Goal: Task Accomplishment & Management: Manage account settings

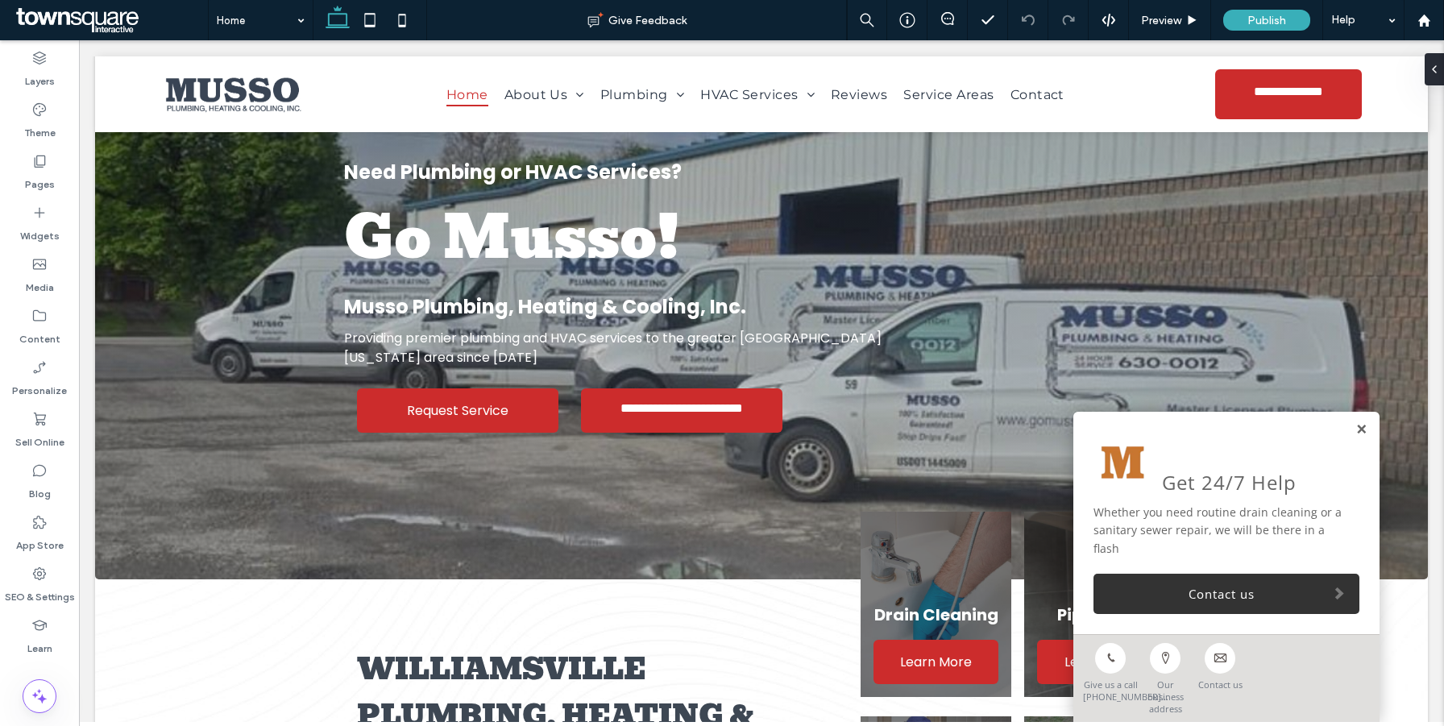
click at [1363, 437] on link at bounding box center [1362, 430] width 12 height 14
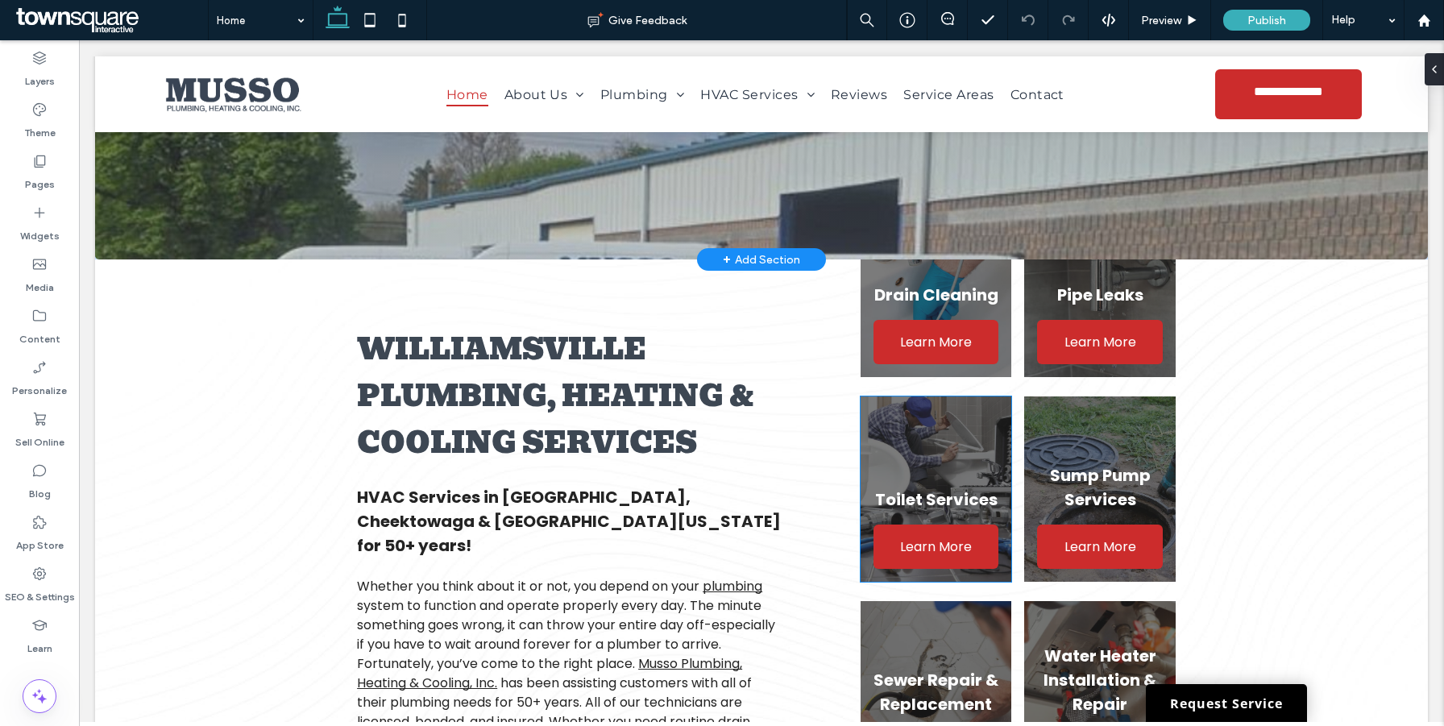
scroll to position [443, 0]
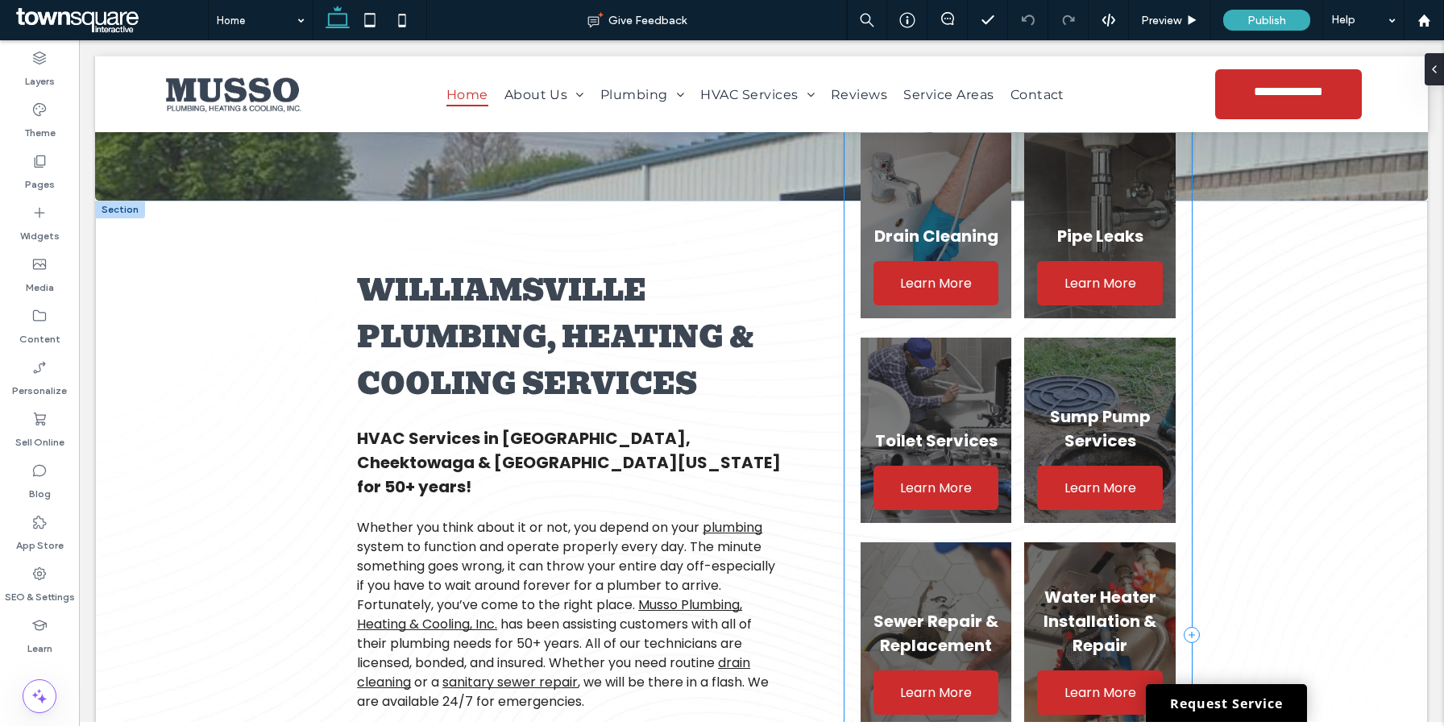
click at [1023, 397] on div "Drain Cleaning Learn More Pipe Leaks Learn More Toilet Services Learn More Sump…" at bounding box center [1018, 635] width 347 height 1030
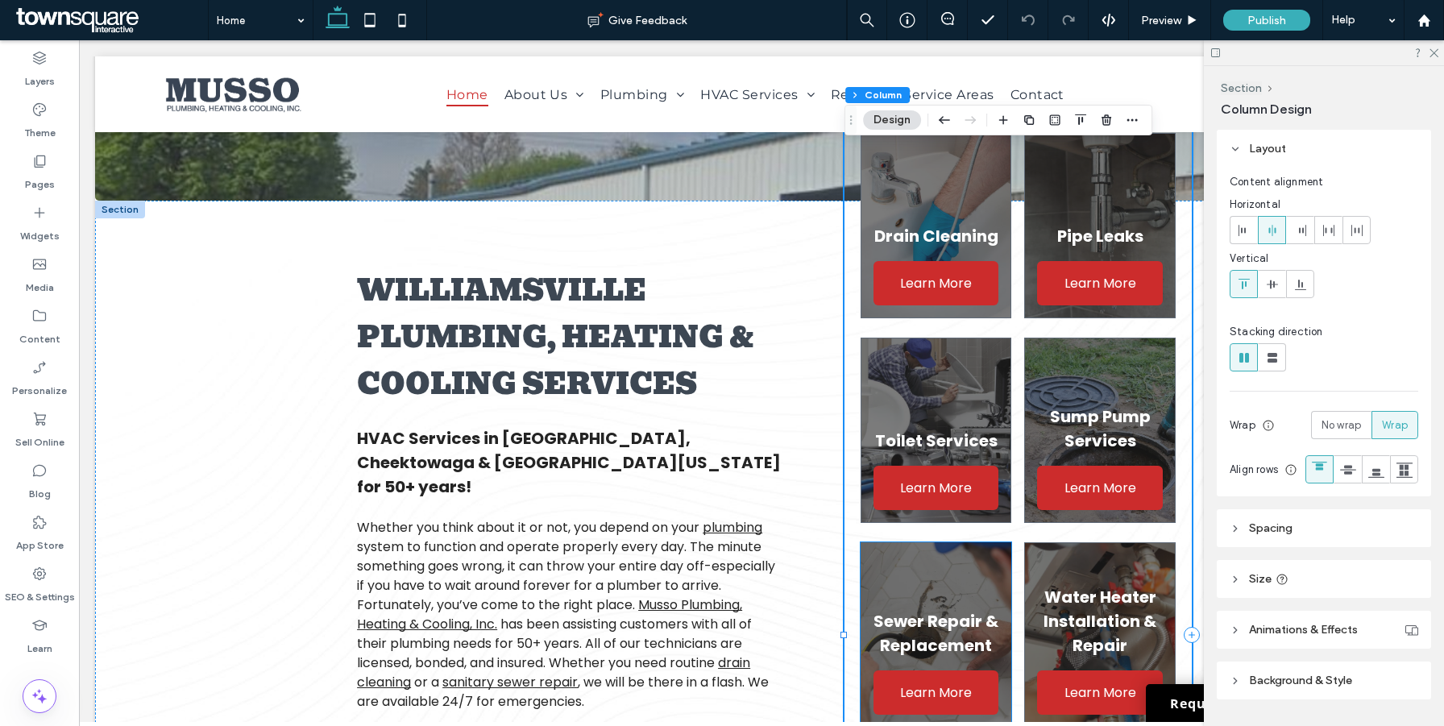
click at [977, 573] on div "Sewer Repair & Replacement Learn More" at bounding box center [936, 634] width 151 height 185
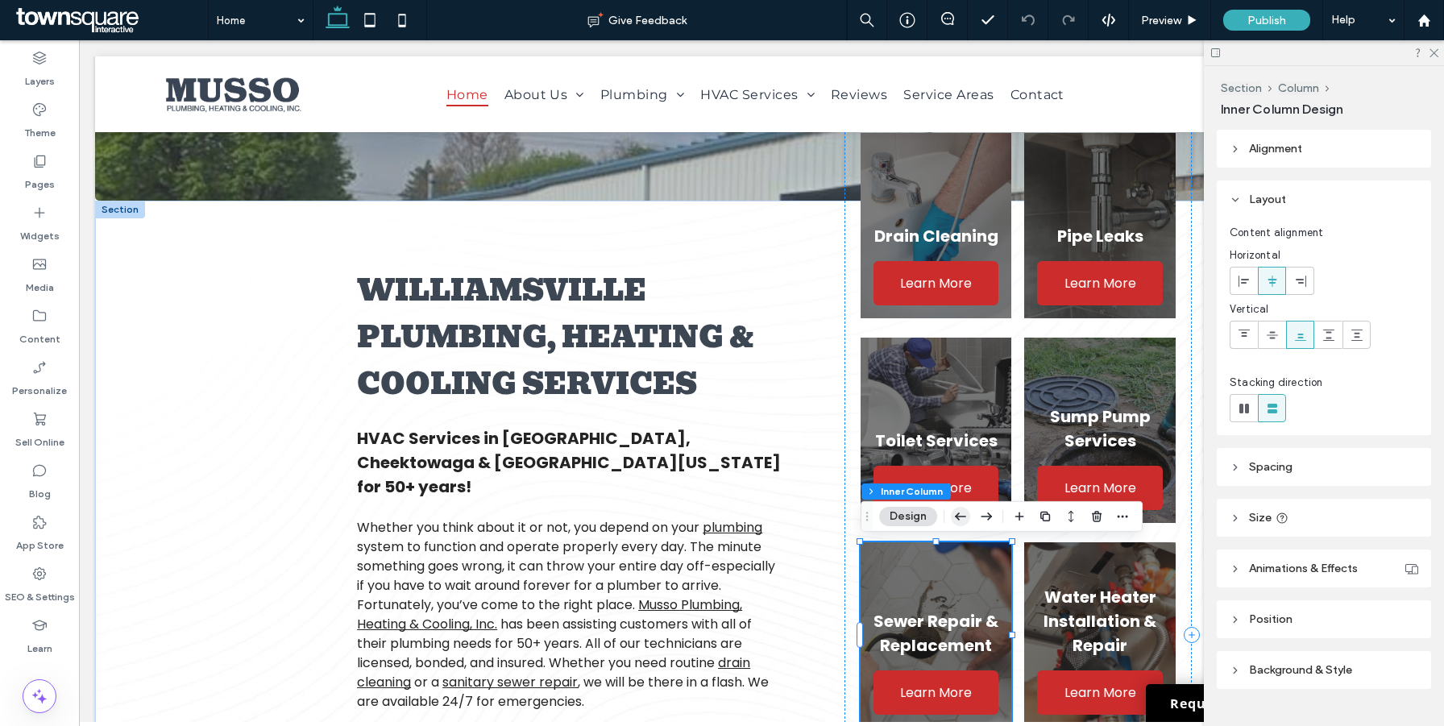
click at [961, 519] on icon "button" at bounding box center [960, 516] width 19 height 29
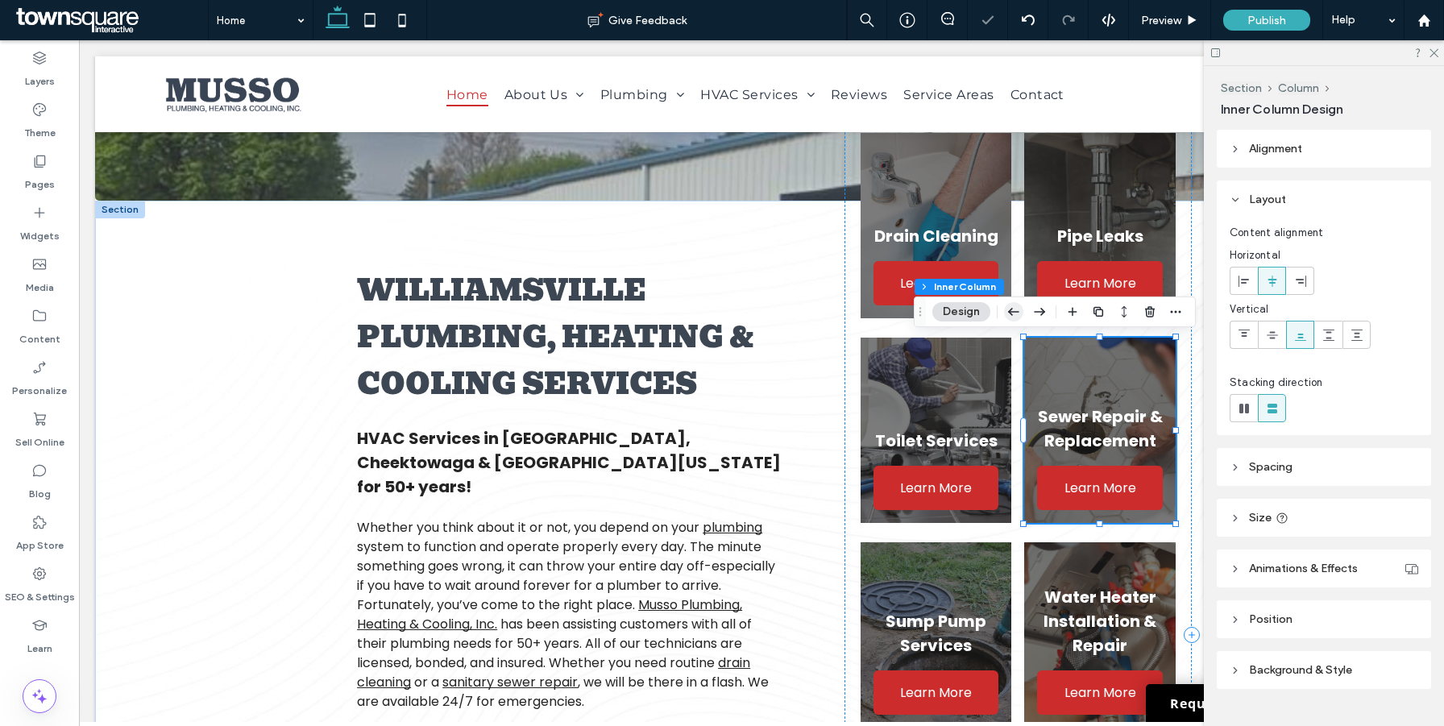
click at [1016, 310] on icon "button" at bounding box center [1013, 311] width 19 height 29
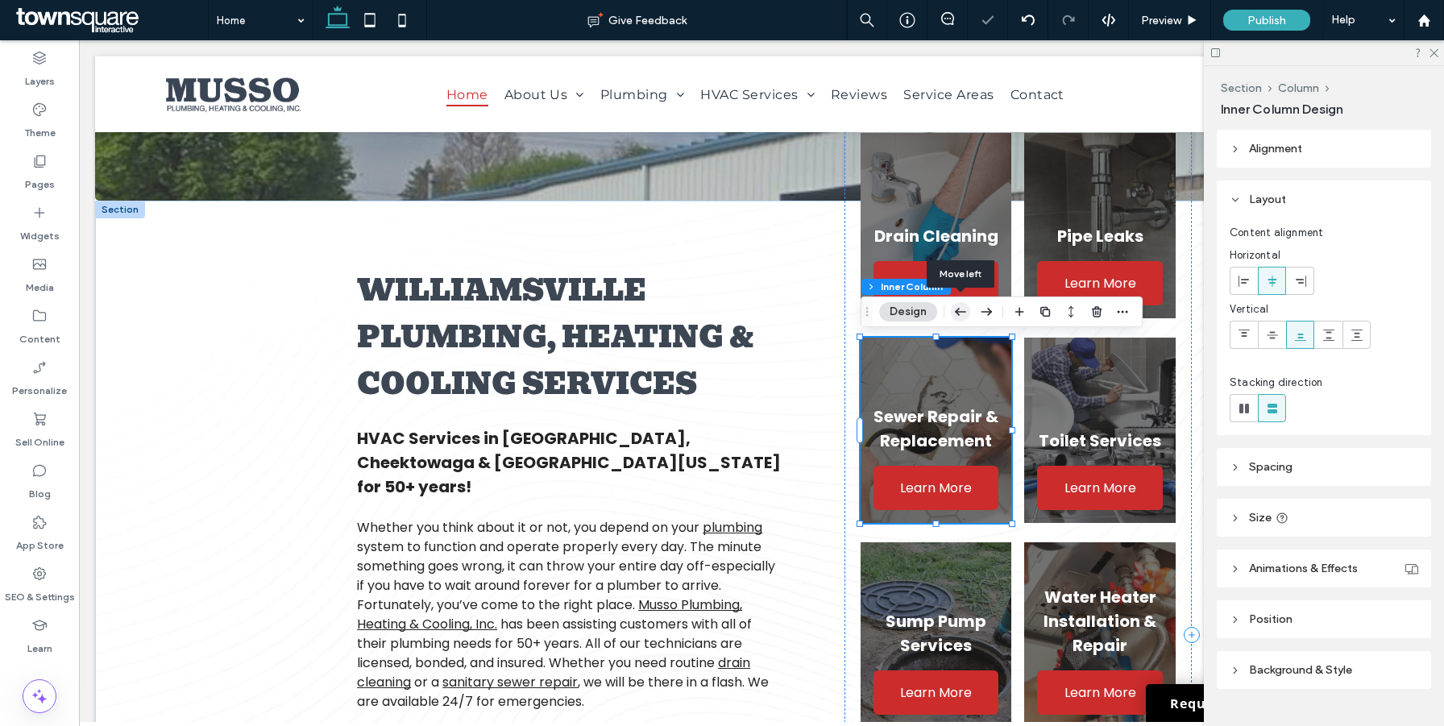
click at [960, 310] on icon "button" at bounding box center [960, 311] width 19 height 29
type input "**"
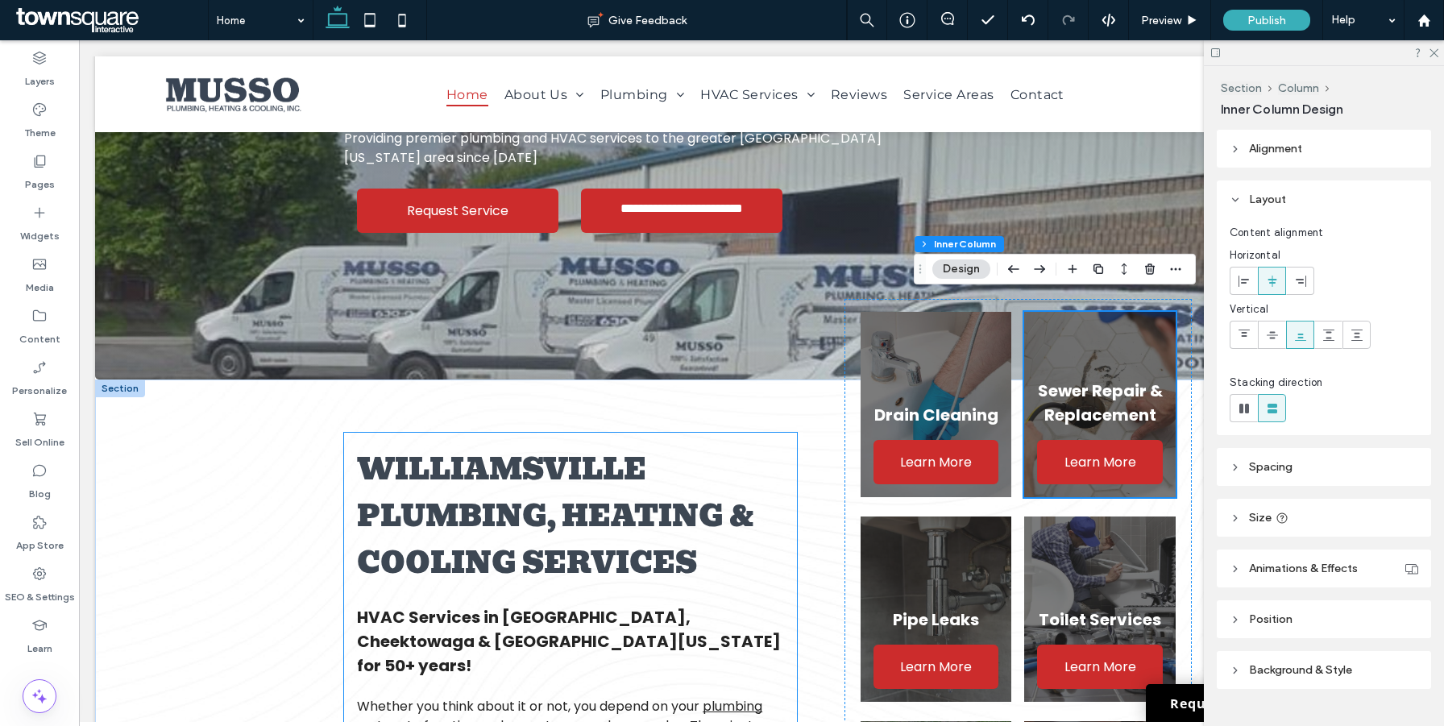
scroll to position [262, 0]
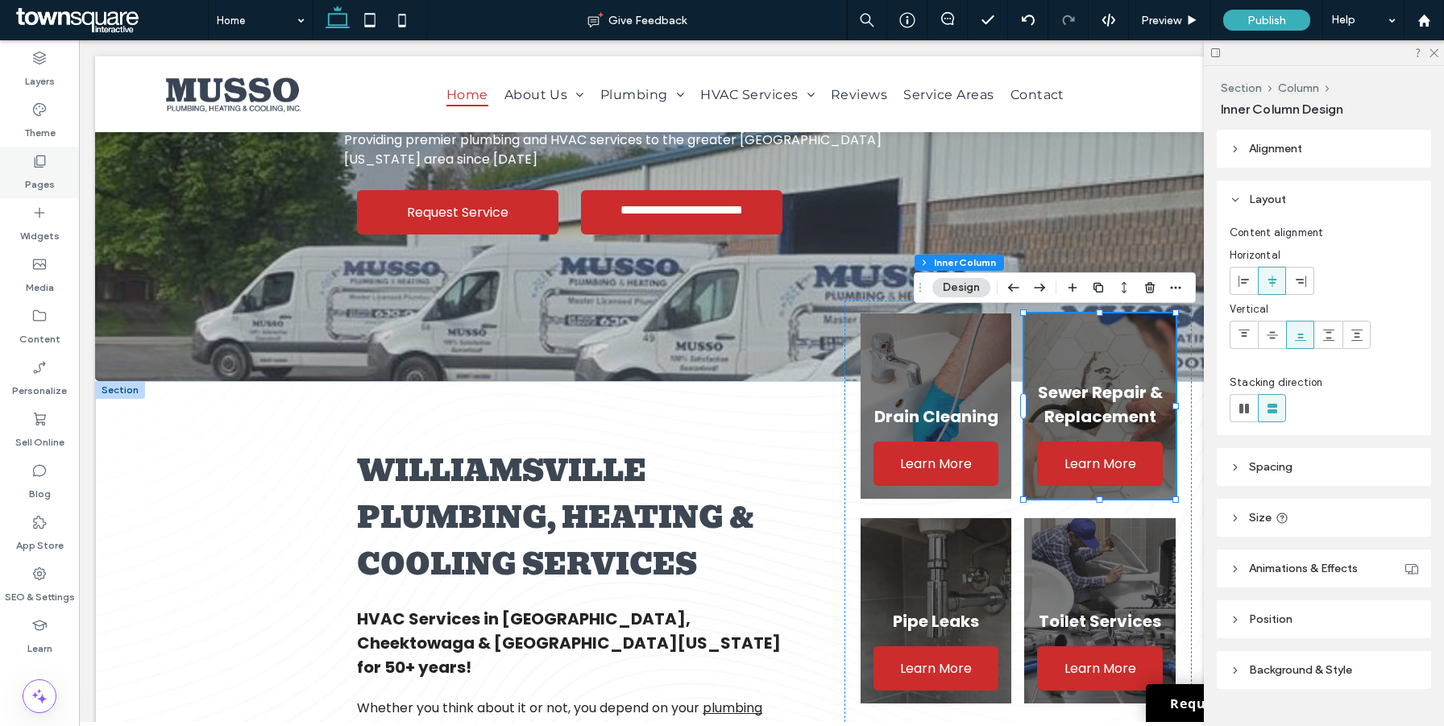
click at [46, 170] on label "Pages" at bounding box center [40, 180] width 30 height 23
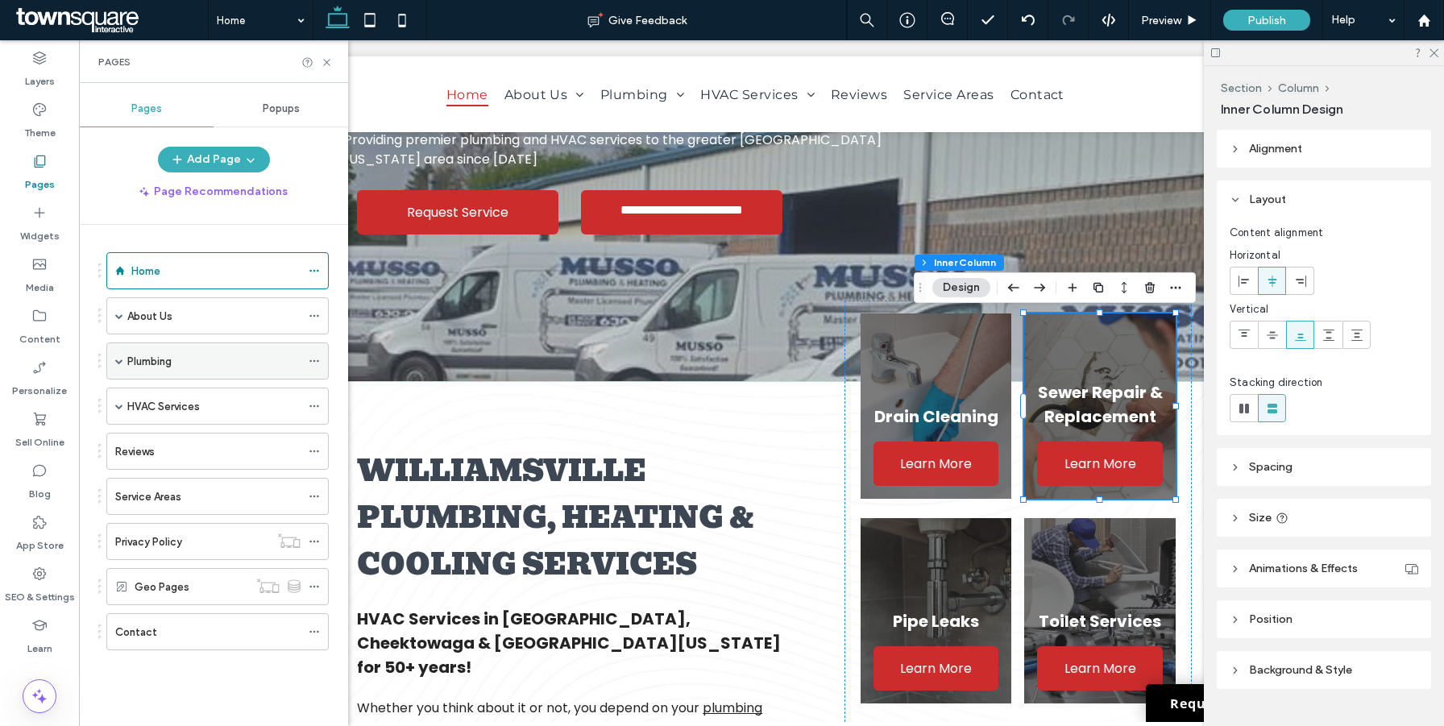
click at [122, 359] on span at bounding box center [119, 361] width 8 height 8
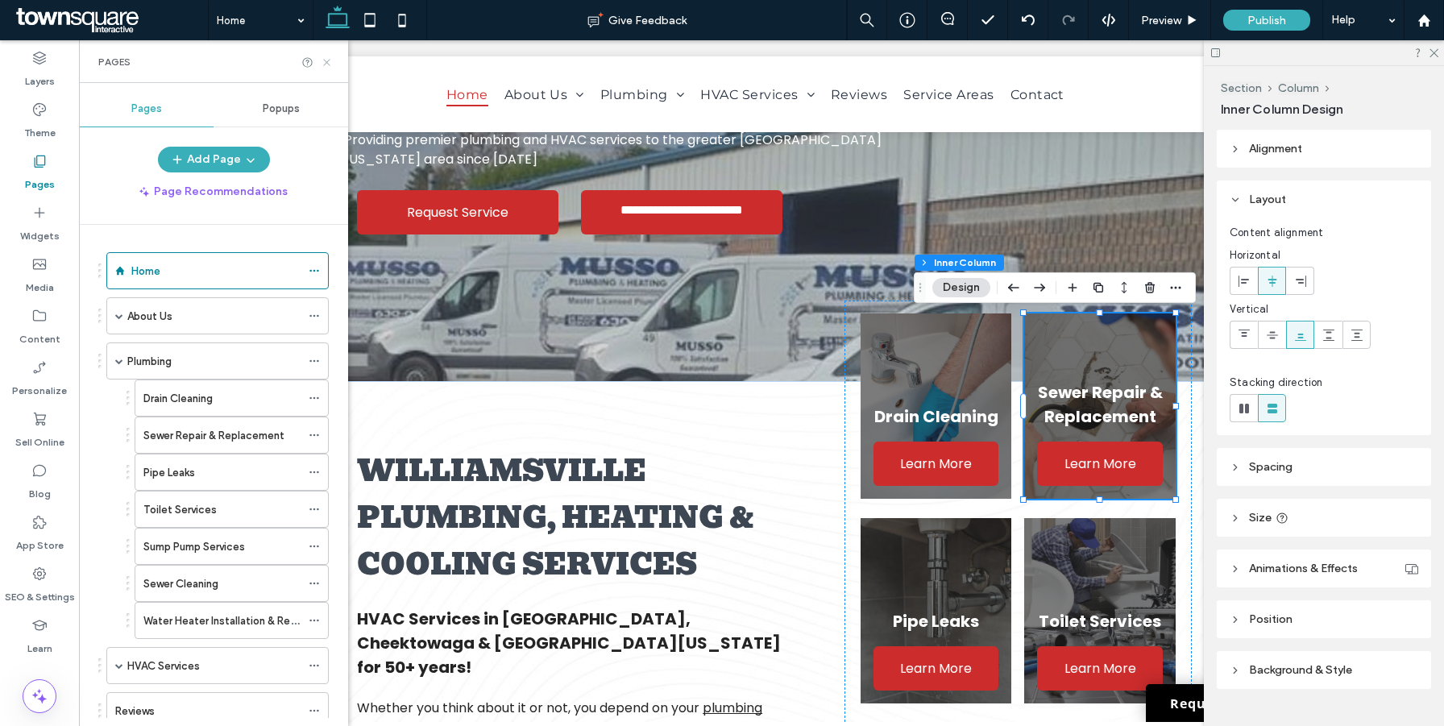
click at [324, 65] on icon at bounding box center [327, 62] width 12 height 12
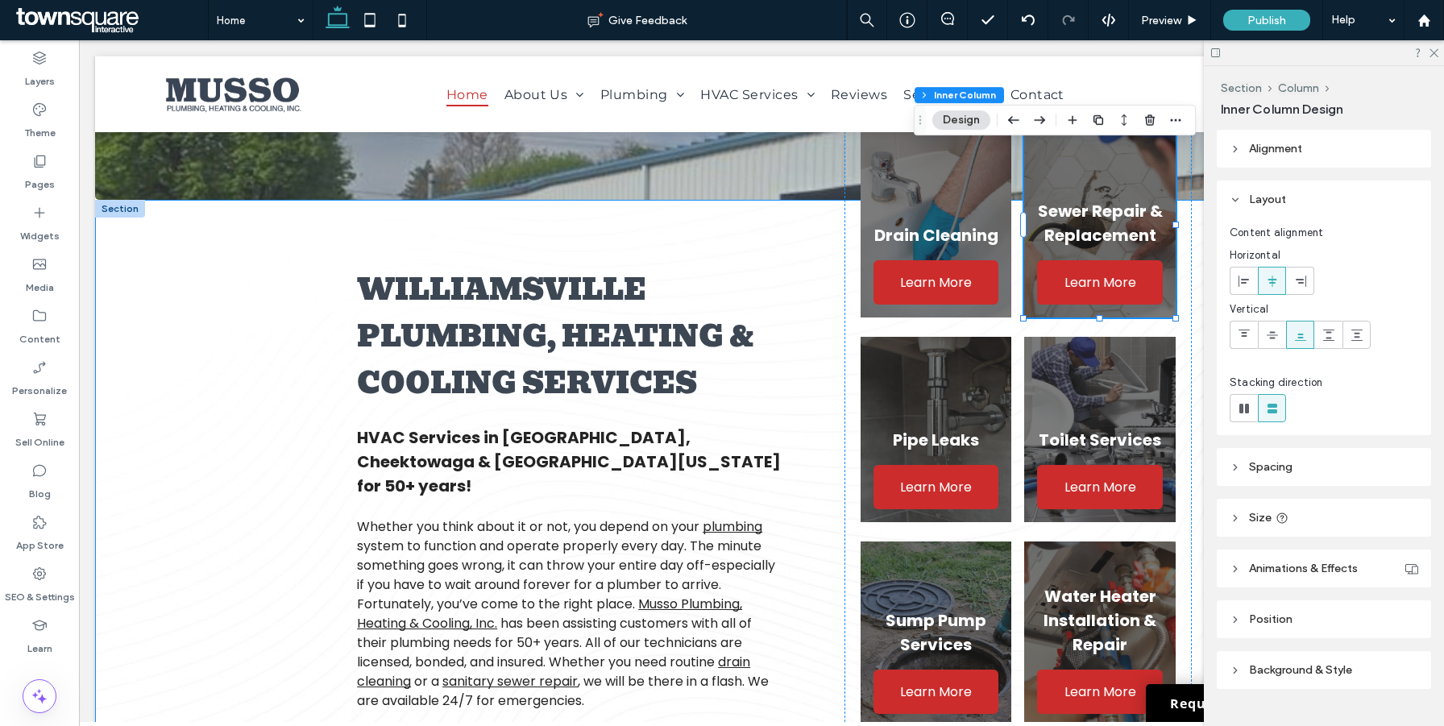
scroll to position [444, 0]
click at [289, 413] on div "Williamsville Plumbing, Heating & Cooling Services HVAC Services in [GEOGRAPHIC…" at bounding box center [761, 694] width 967 height 990
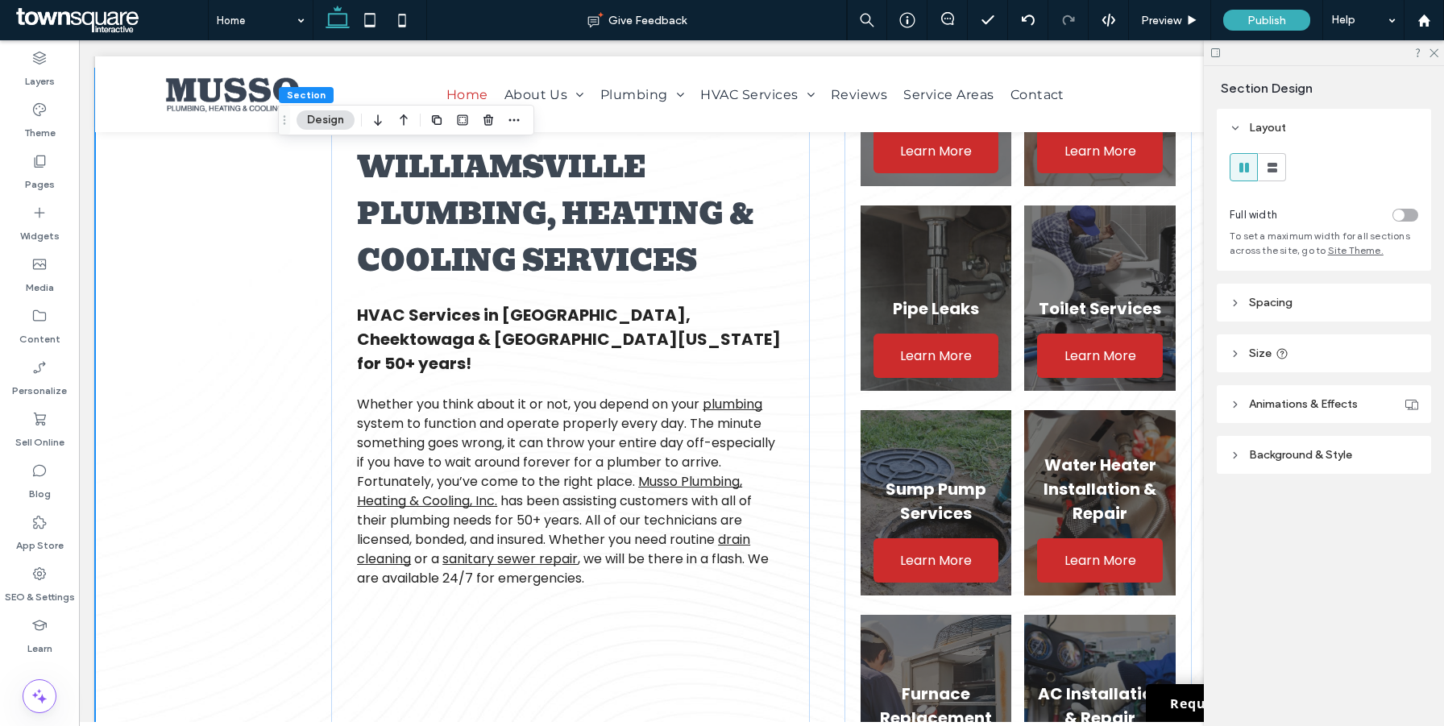
scroll to position [577, 0]
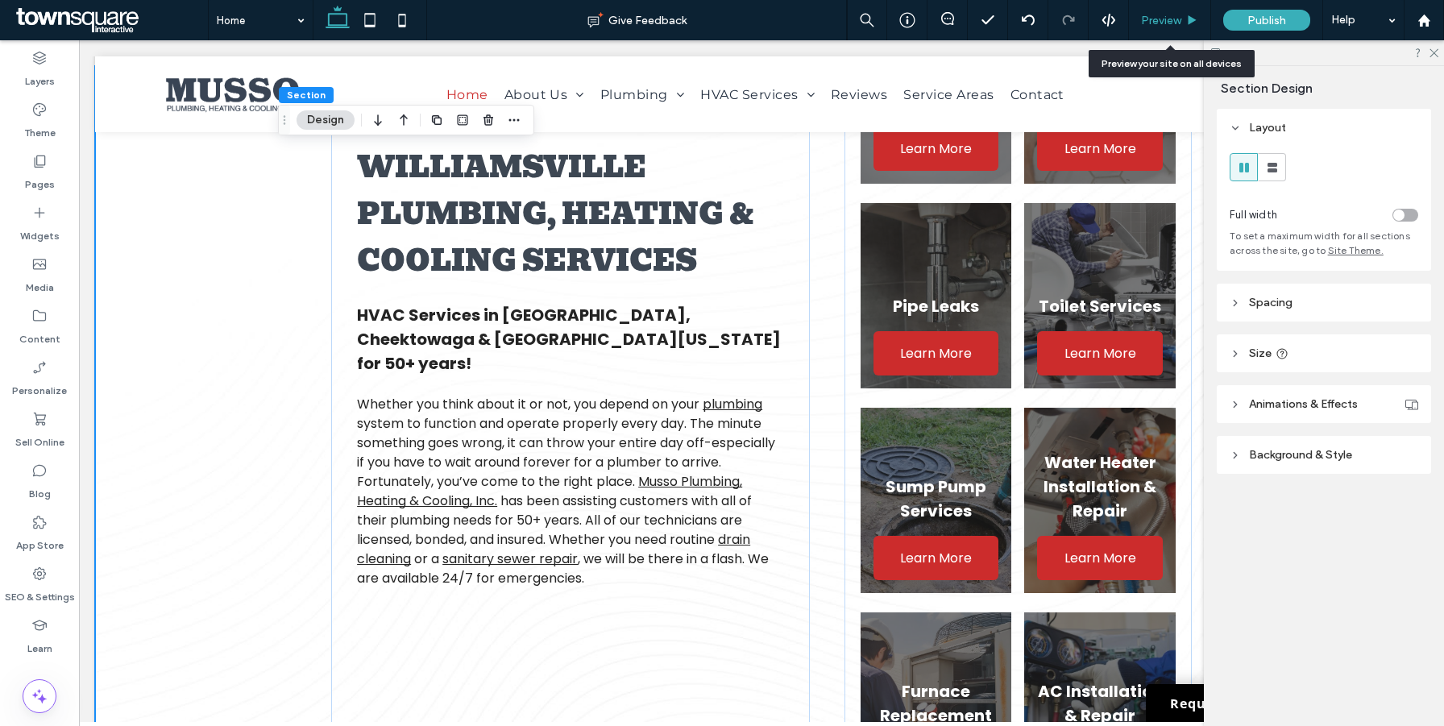
click at [1179, 23] on span "Preview" at bounding box center [1161, 21] width 40 height 14
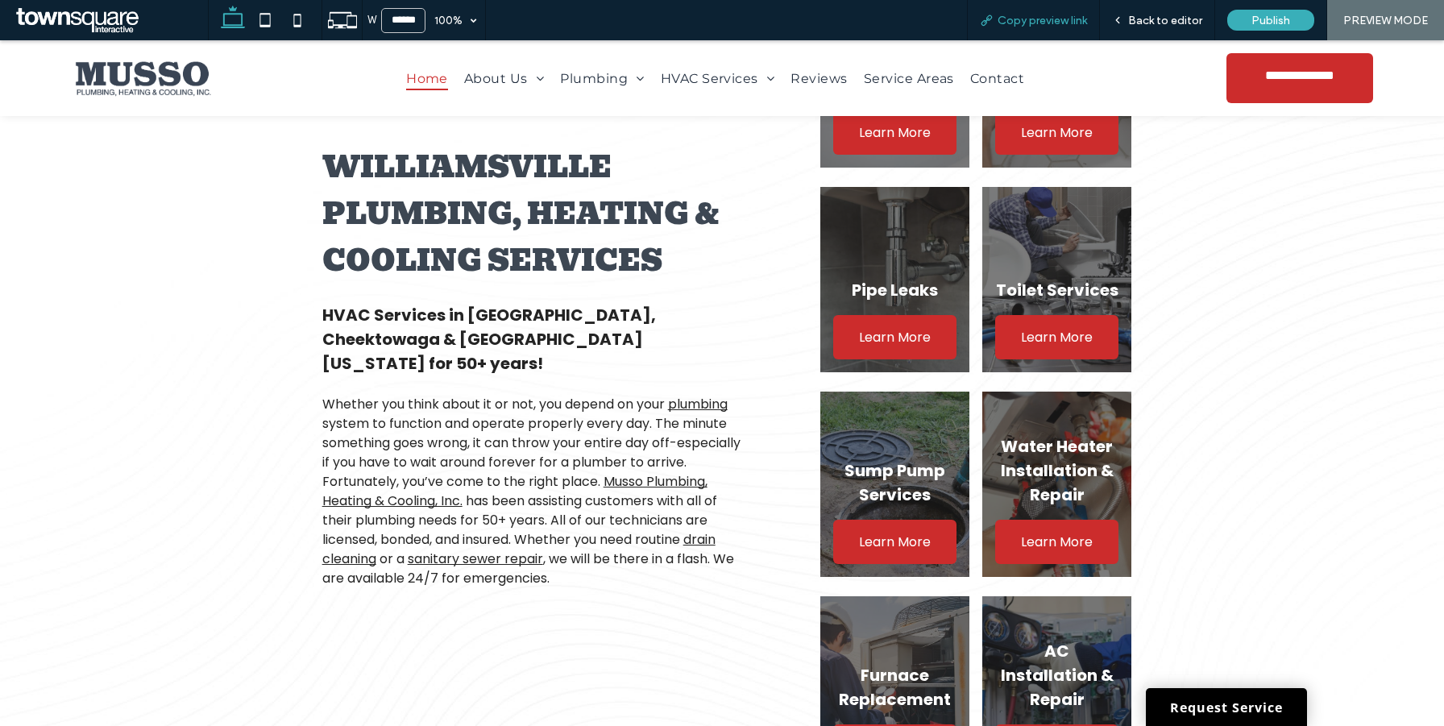
click at [1058, 28] on div "Copy preview link" at bounding box center [1033, 20] width 133 height 40
click at [1041, 14] on span "Copy preview link" at bounding box center [1042, 21] width 89 height 14
click at [1141, 18] on span "Back to editor" at bounding box center [1165, 21] width 74 height 14
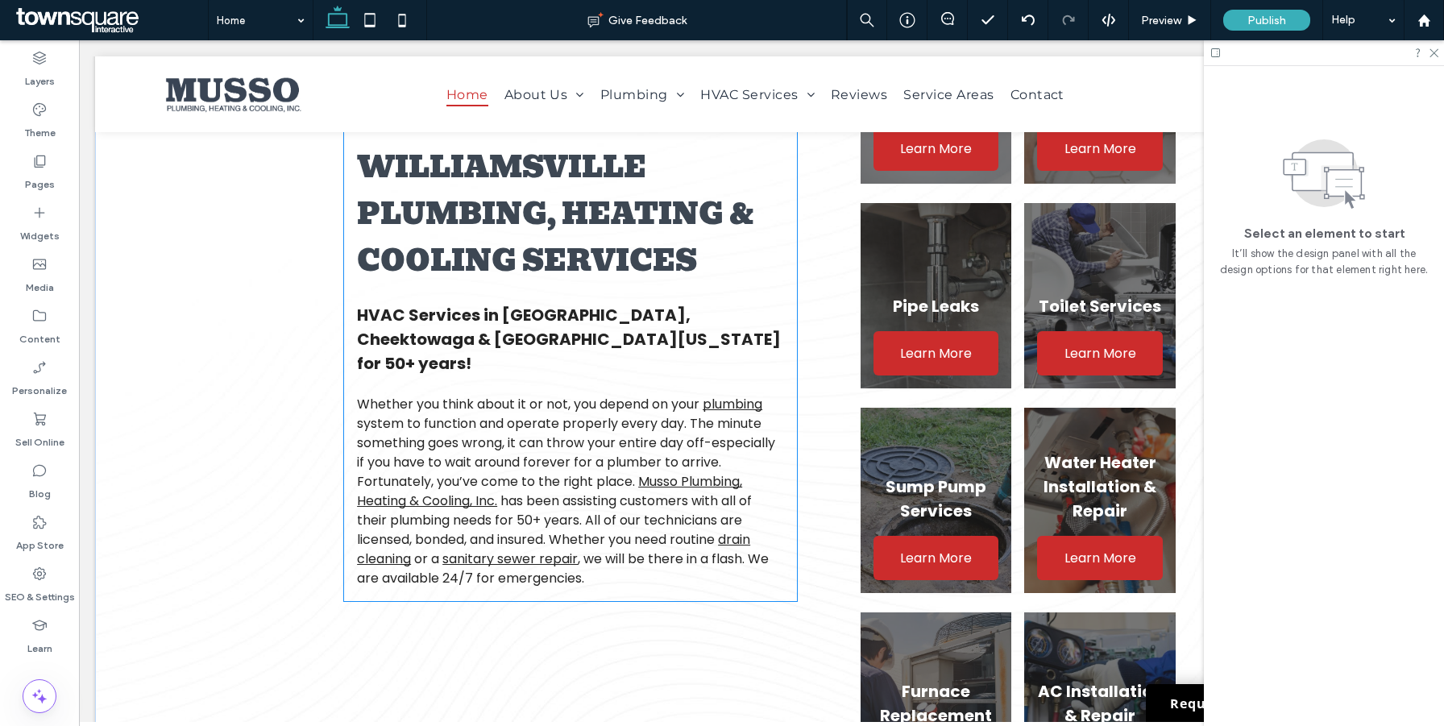
click at [557, 330] on span "HVAC Services in [GEOGRAPHIC_DATA], Cheektowaga & [GEOGRAPHIC_DATA][US_STATE] f…" at bounding box center [569, 339] width 424 height 71
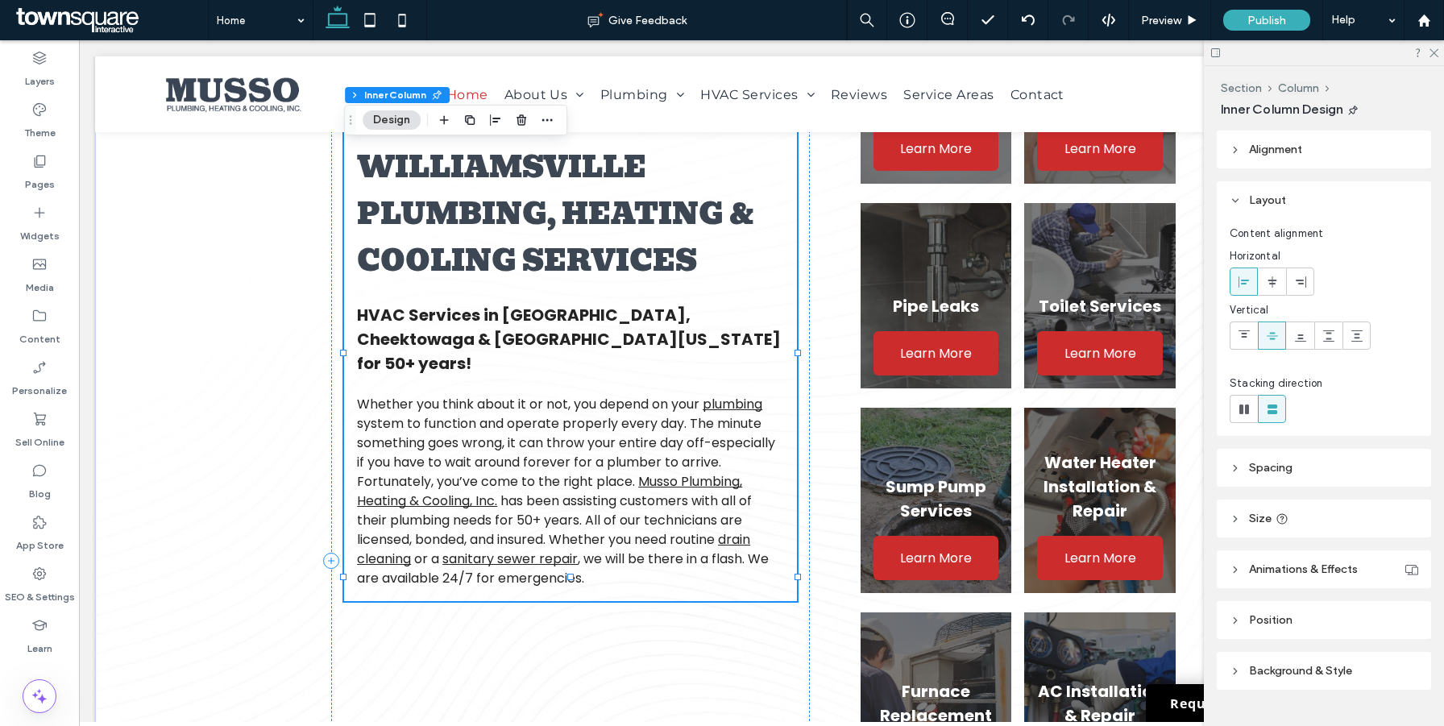
click at [557, 330] on span "HVAC Services in [GEOGRAPHIC_DATA], Cheektowaga & [GEOGRAPHIC_DATA][US_STATE] f…" at bounding box center [569, 339] width 424 height 71
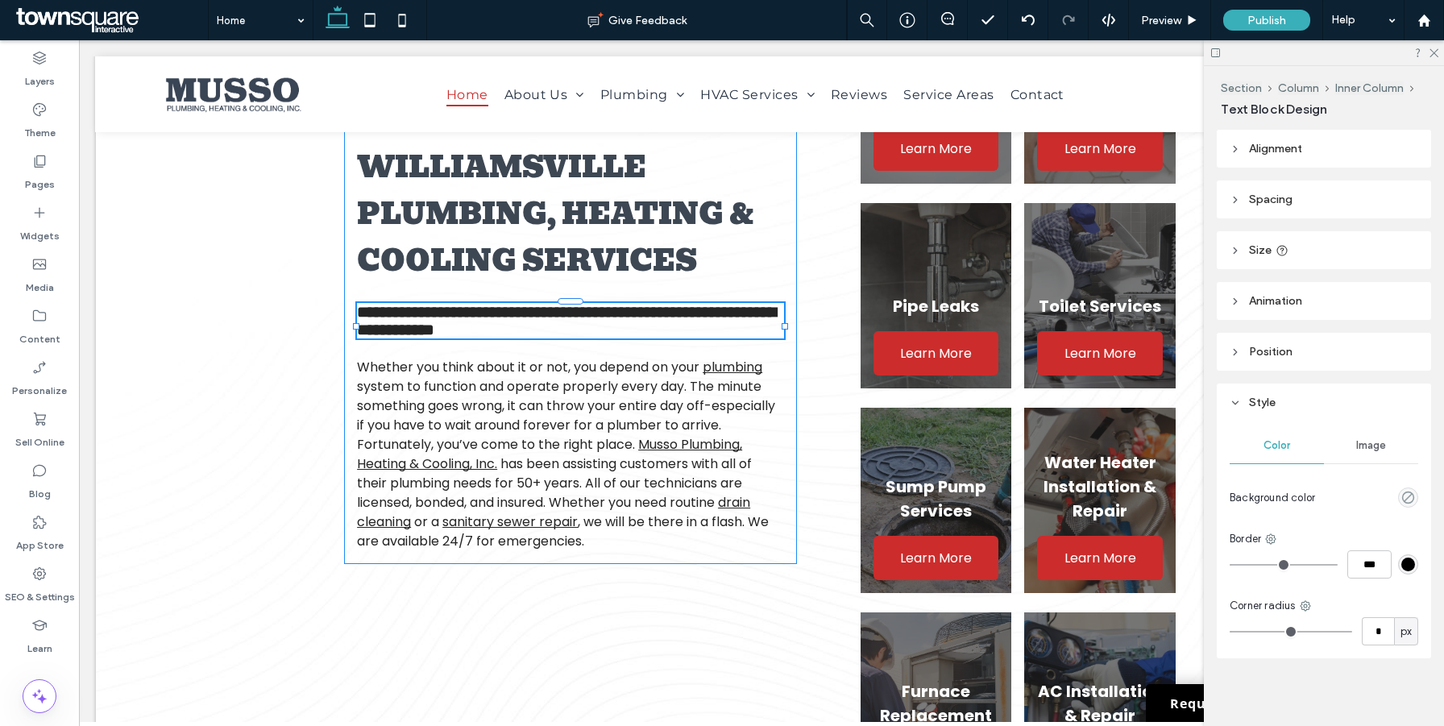
click at [607, 334] on span "**********" at bounding box center [566, 321] width 419 height 34
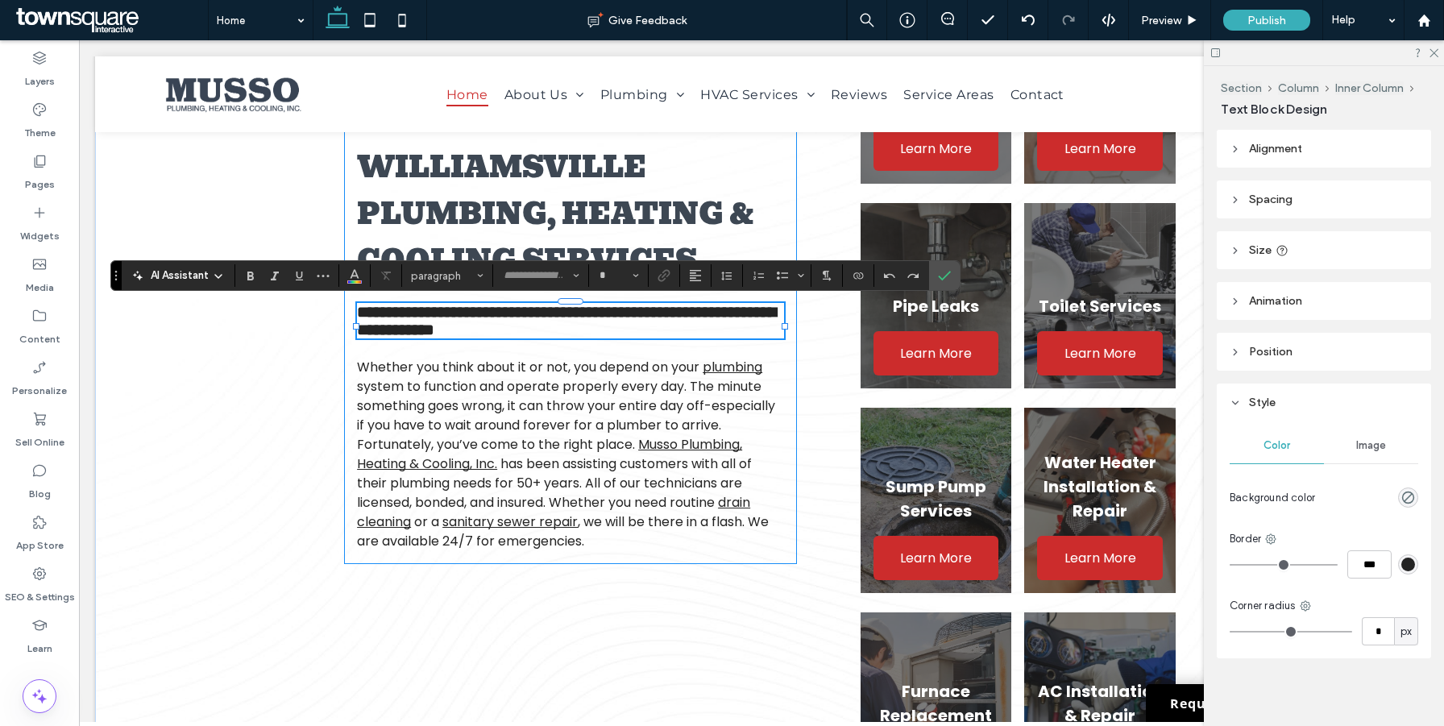
type input "*******"
drag, startPoint x: 622, startPoint y: 339, endPoint x: 503, endPoint y: 319, distance: 120.9
click at [503, 319] on span "**********" at bounding box center [566, 321] width 419 height 34
type input "**"
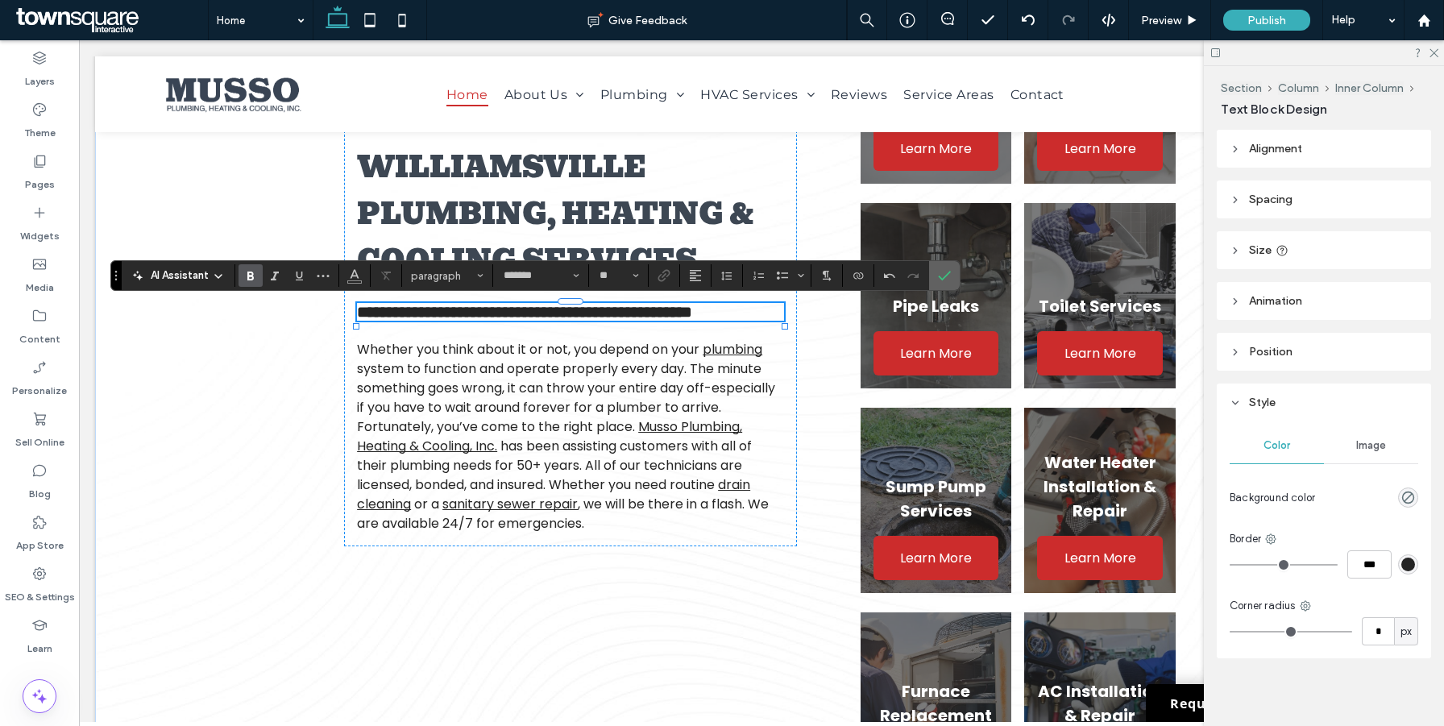
click at [943, 274] on icon "Confirm" at bounding box center [944, 275] width 13 height 13
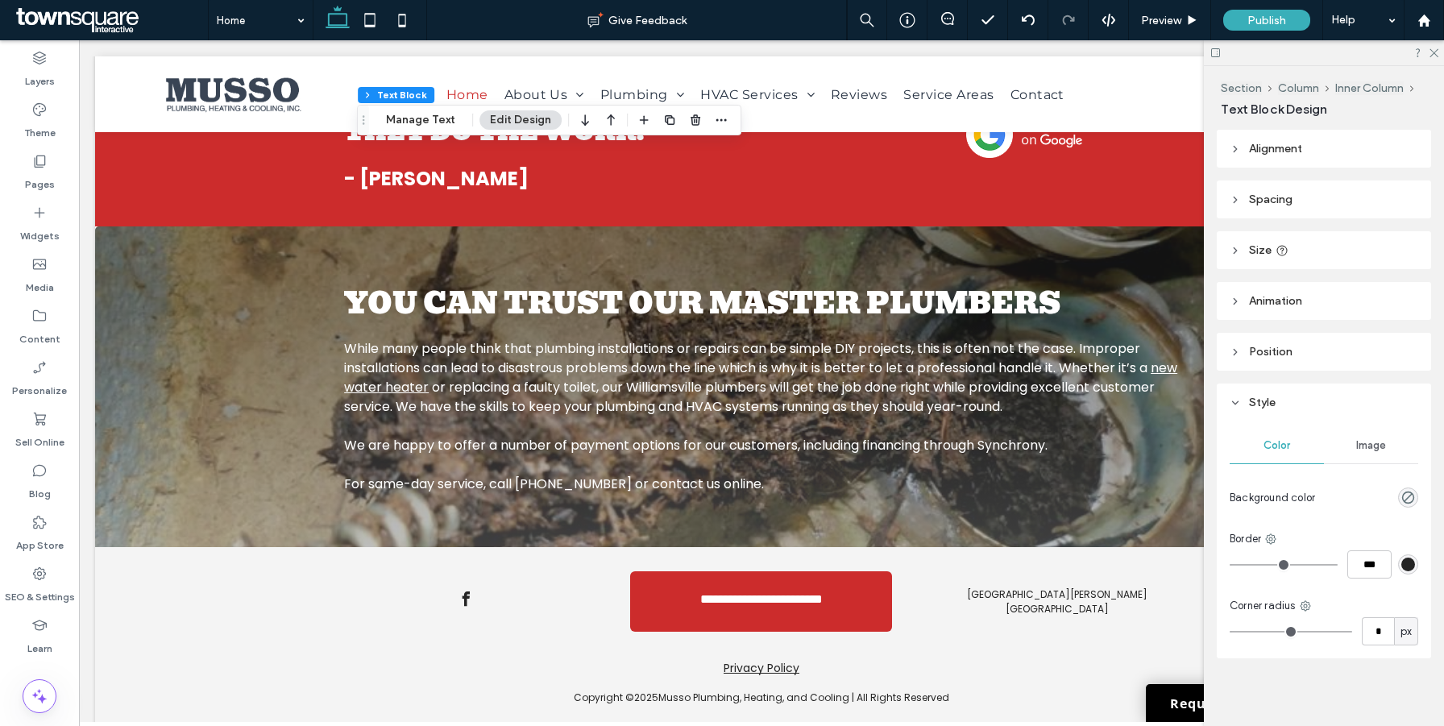
scroll to position [789, 0]
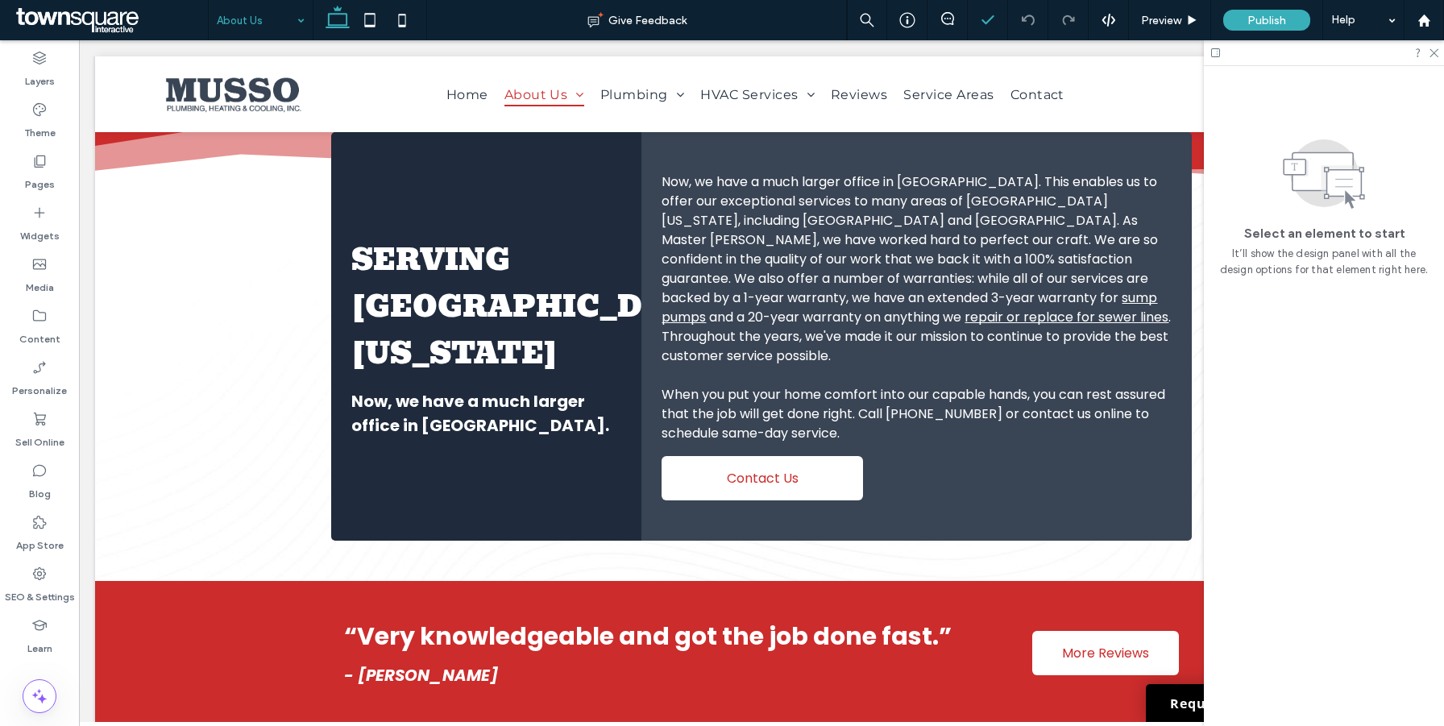
scroll to position [1652, 0]
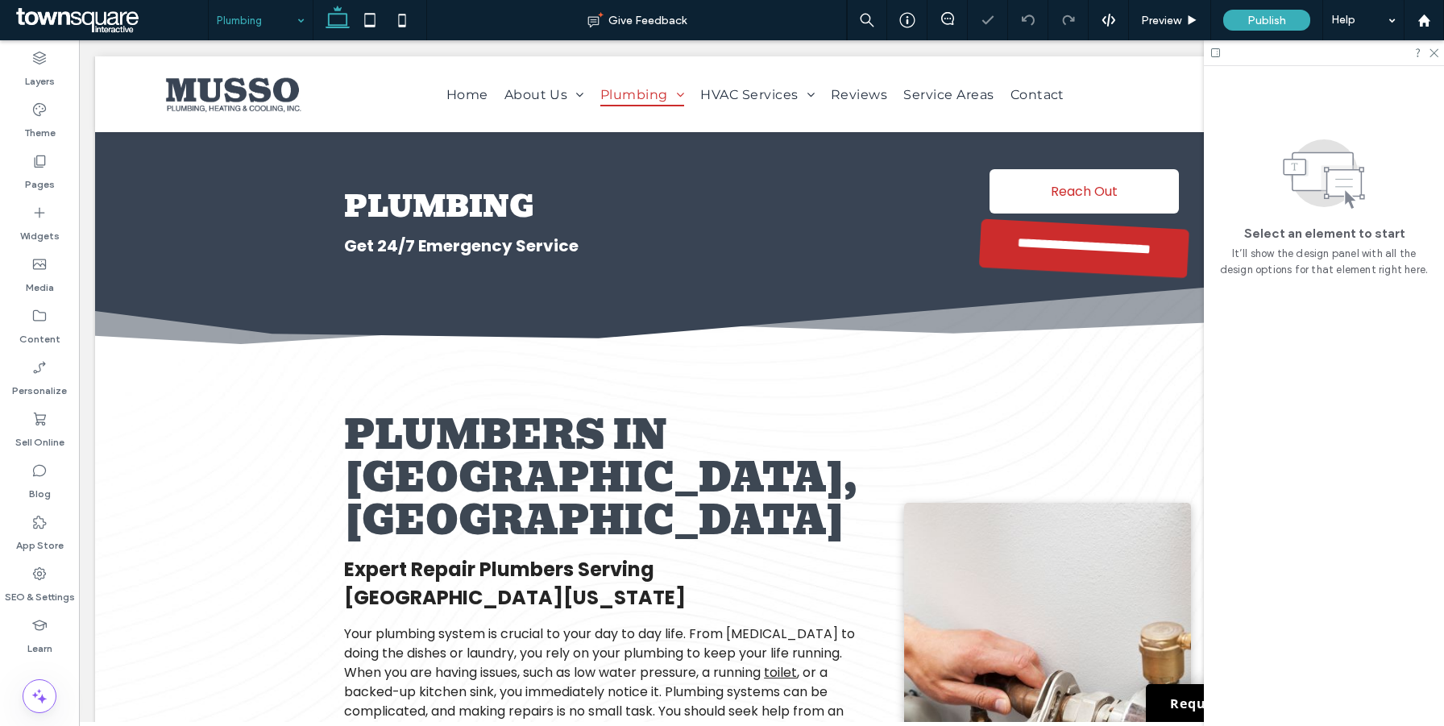
scroll to position [422, 0]
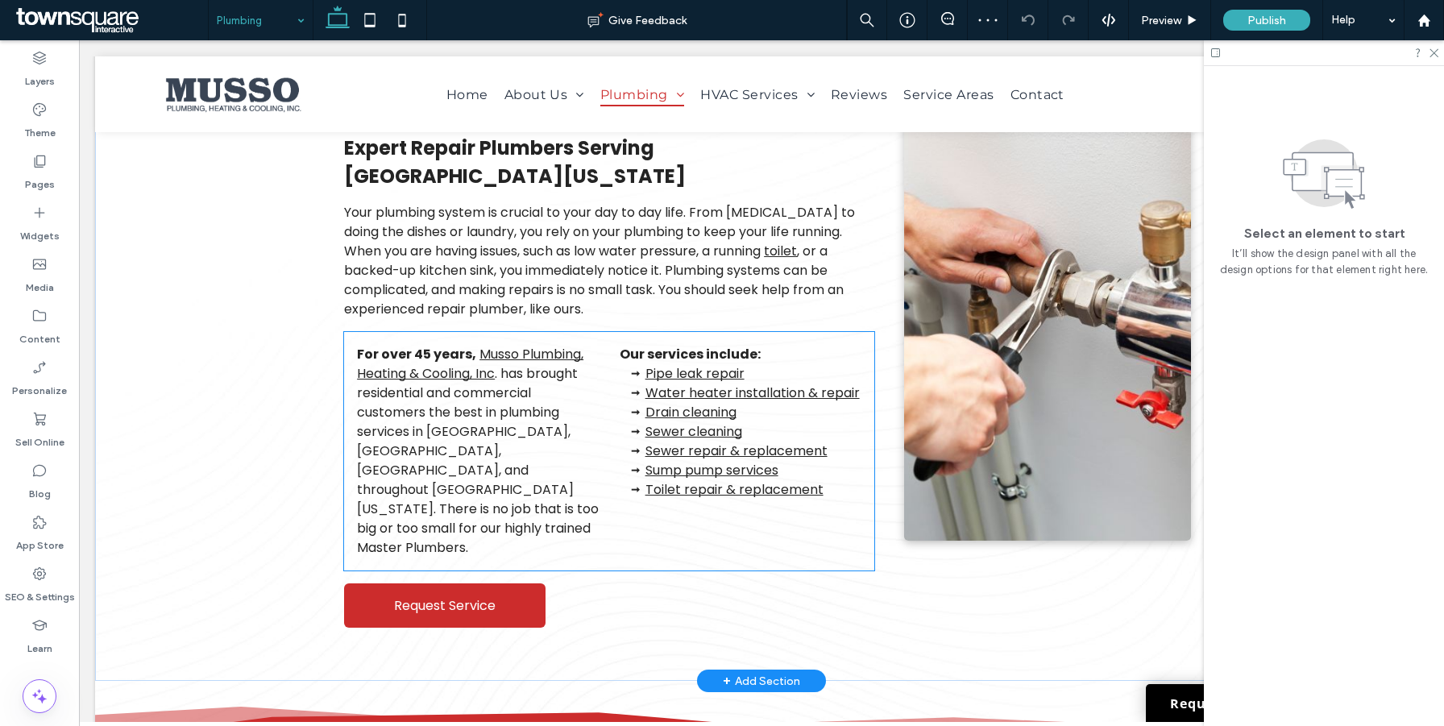
click at [482, 407] on span ". has brought residential and commercial customers the best in plumbing service…" at bounding box center [478, 460] width 242 height 193
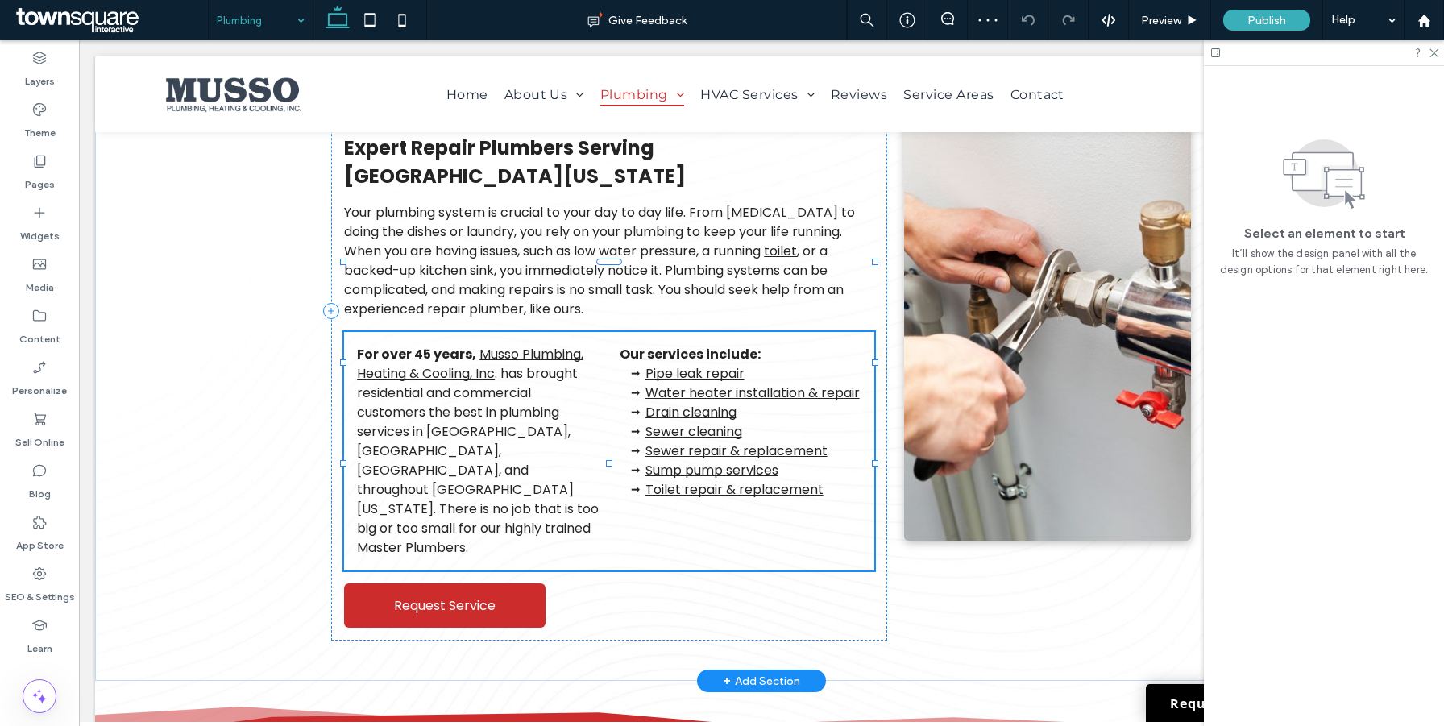
click at [482, 407] on span ". has brought residential and commercial customers the best in plumbing service…" at bounding box center [478, 460] width 242 height 193
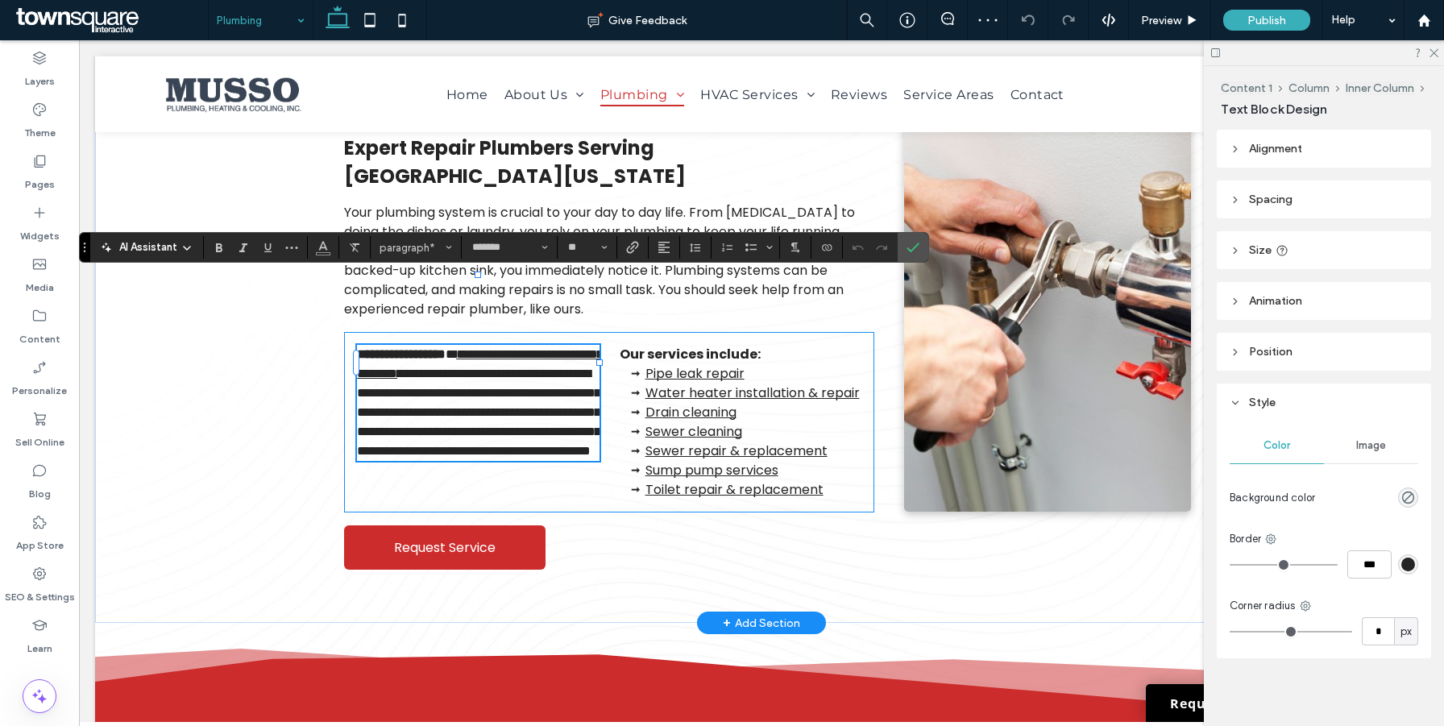
click at [440, 371] on p "**********" at bounding box center [478, 403] width 242 height 116
drag, startPoint x: 434, startPoint y: 363, endPoint x: 469, endPoint y: 393, distance: 46.3
click at [469, 393] on span "**********" at bounding box center [478, 412] width 243 height 89
click at [910, 247] on icon "Confirm" at bounding box center [913, 247] width 13 height 13
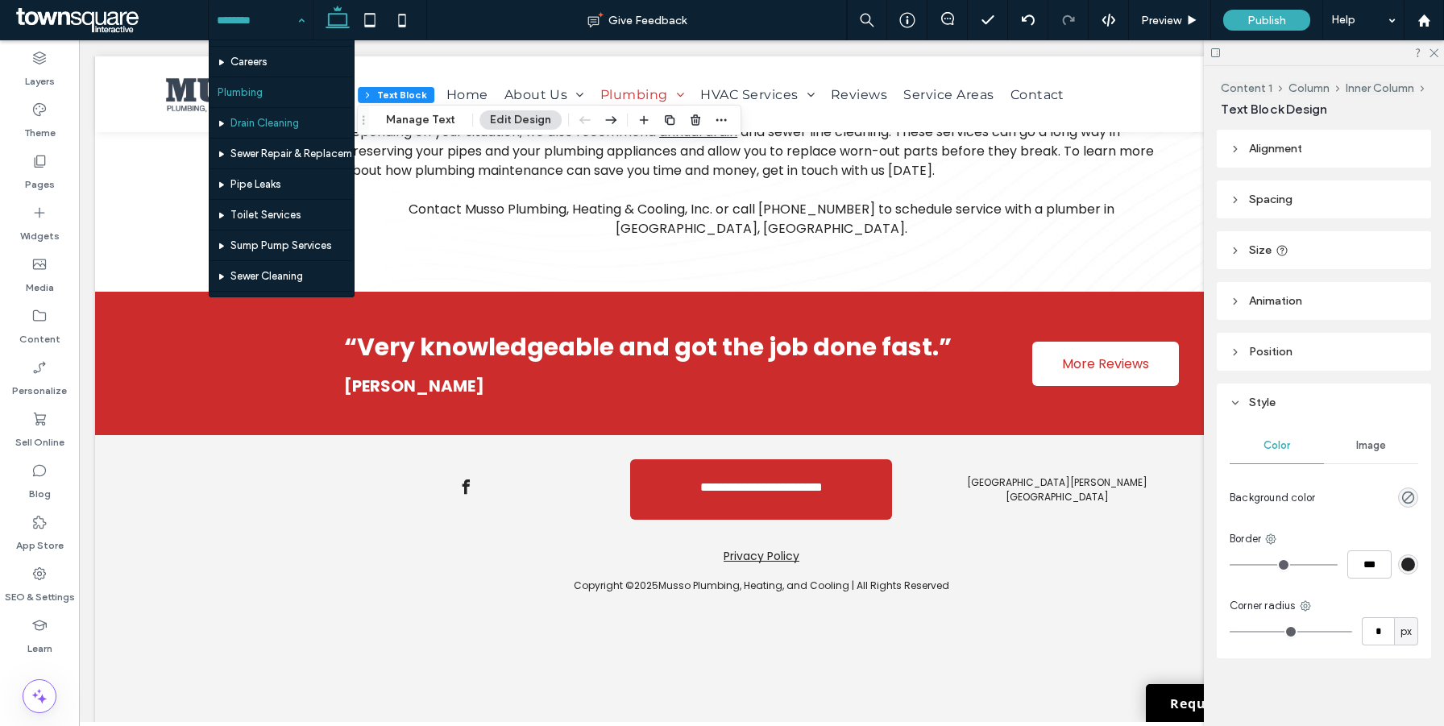
scroll to position [88, 0]
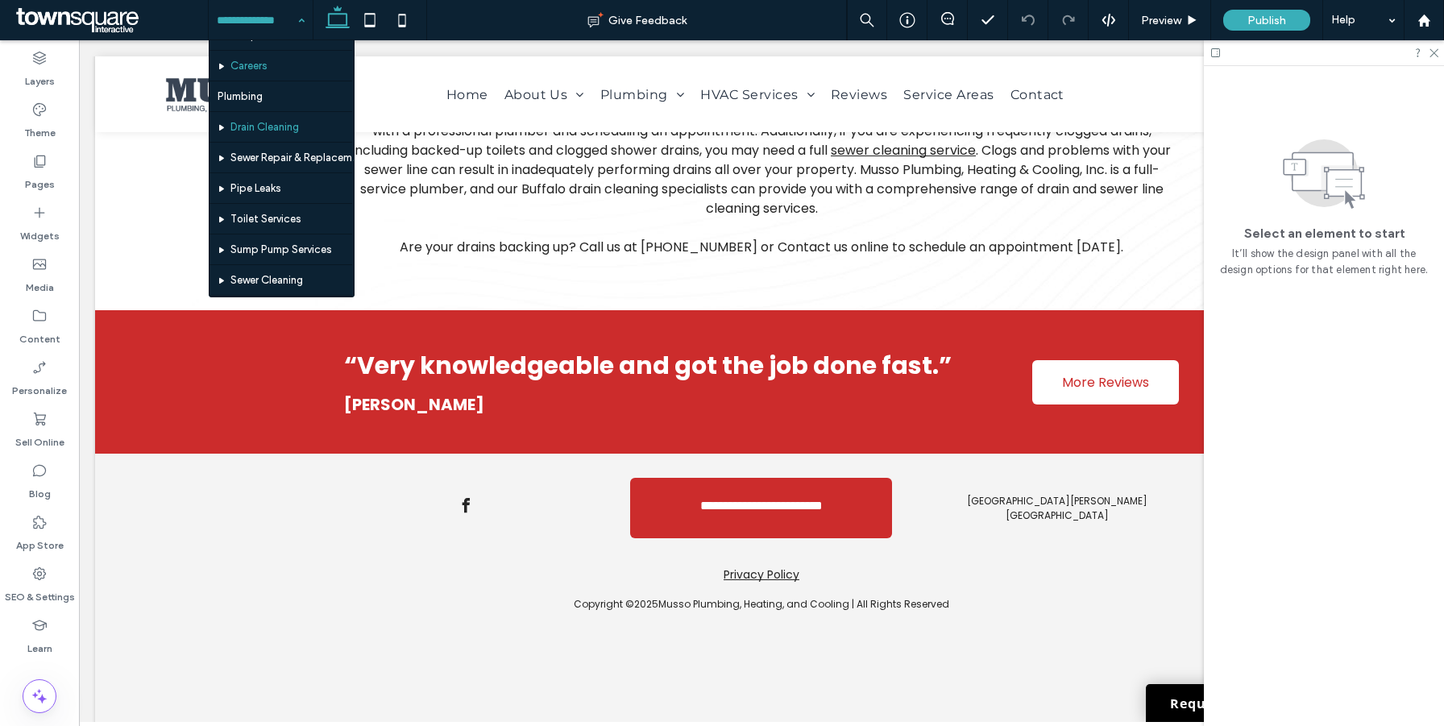
scroll to position [87, 0]
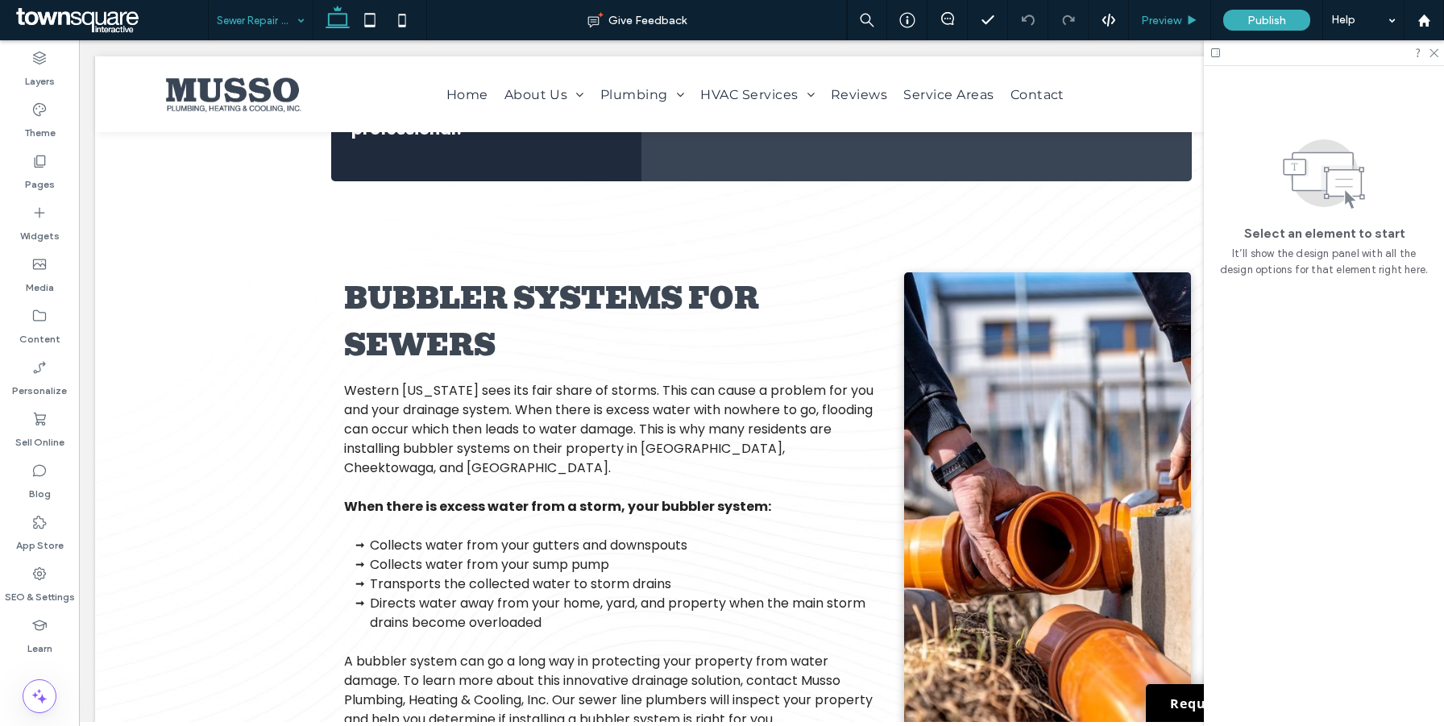
scroll to position [3024, 0]
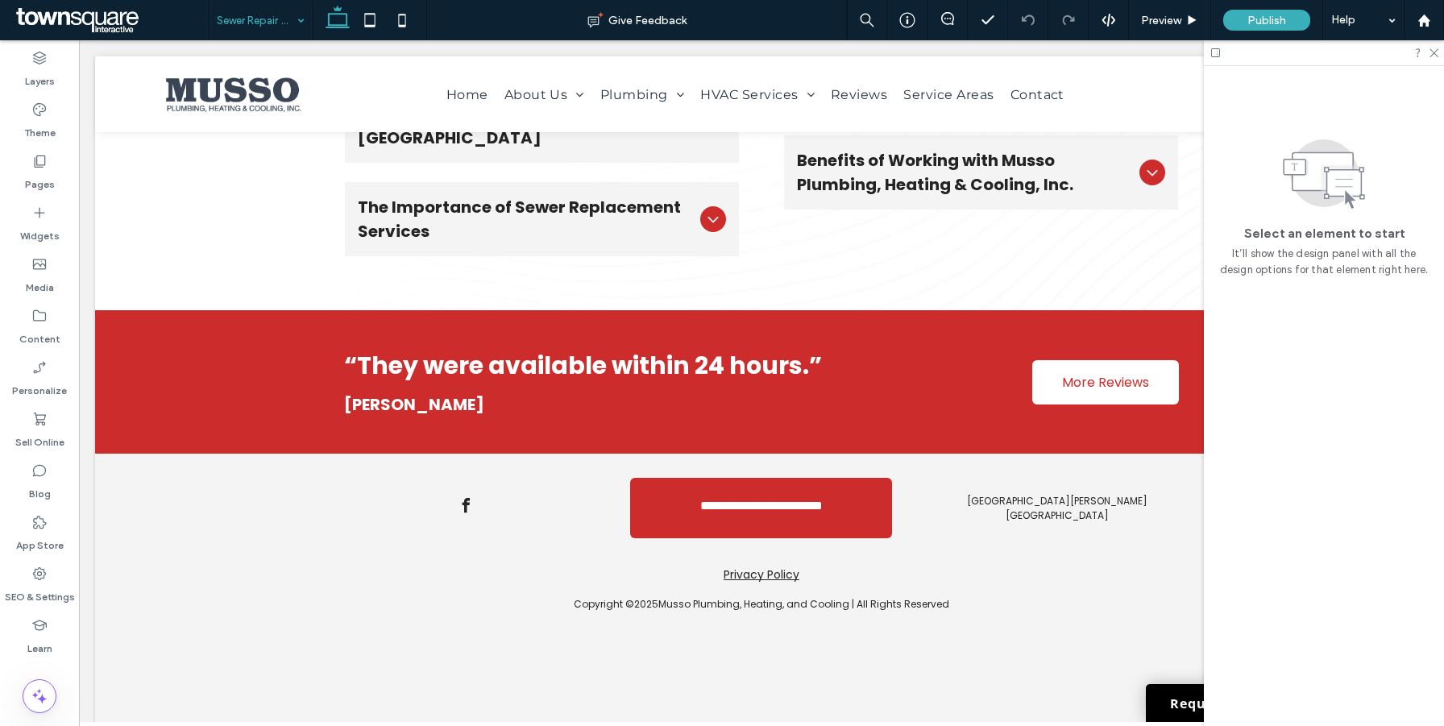
click at [274, 22] on input at bounding box center [257, 20] width 80 height 40
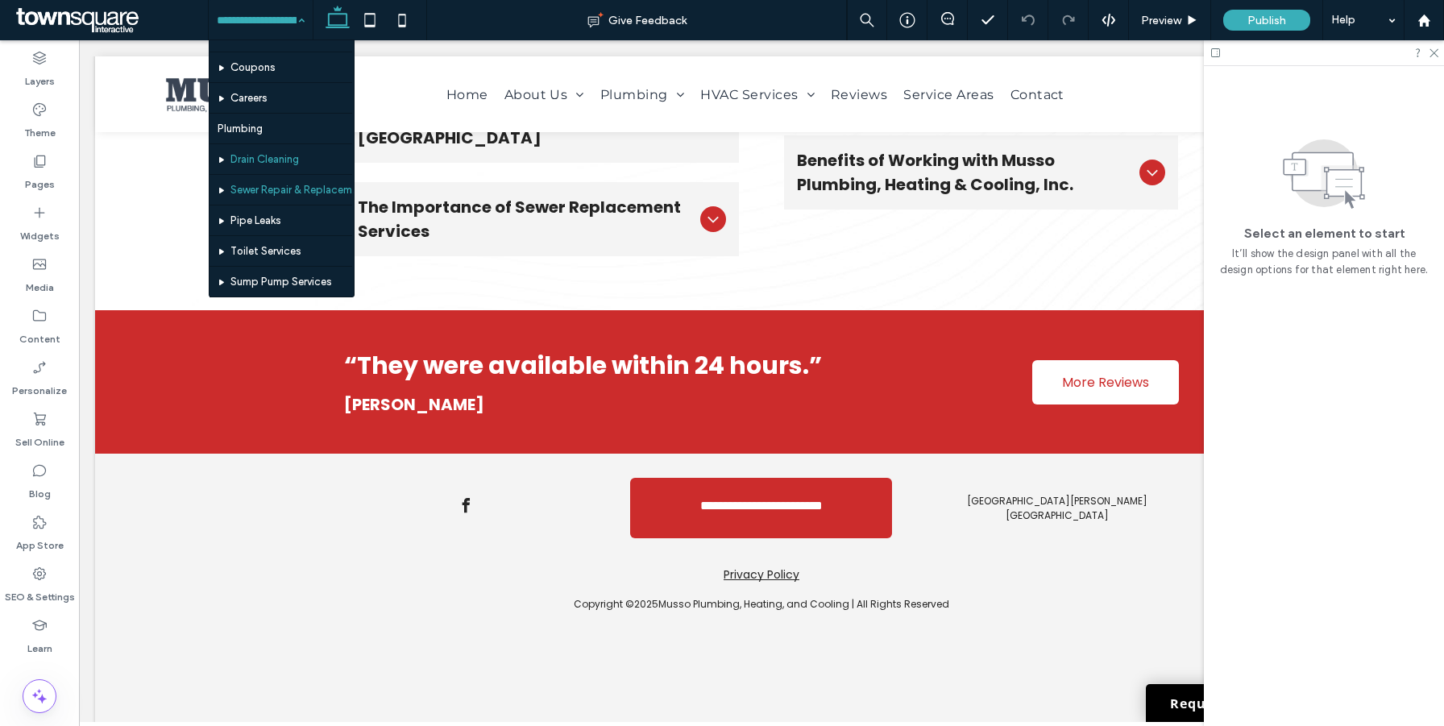
scroll to position [66, 0]
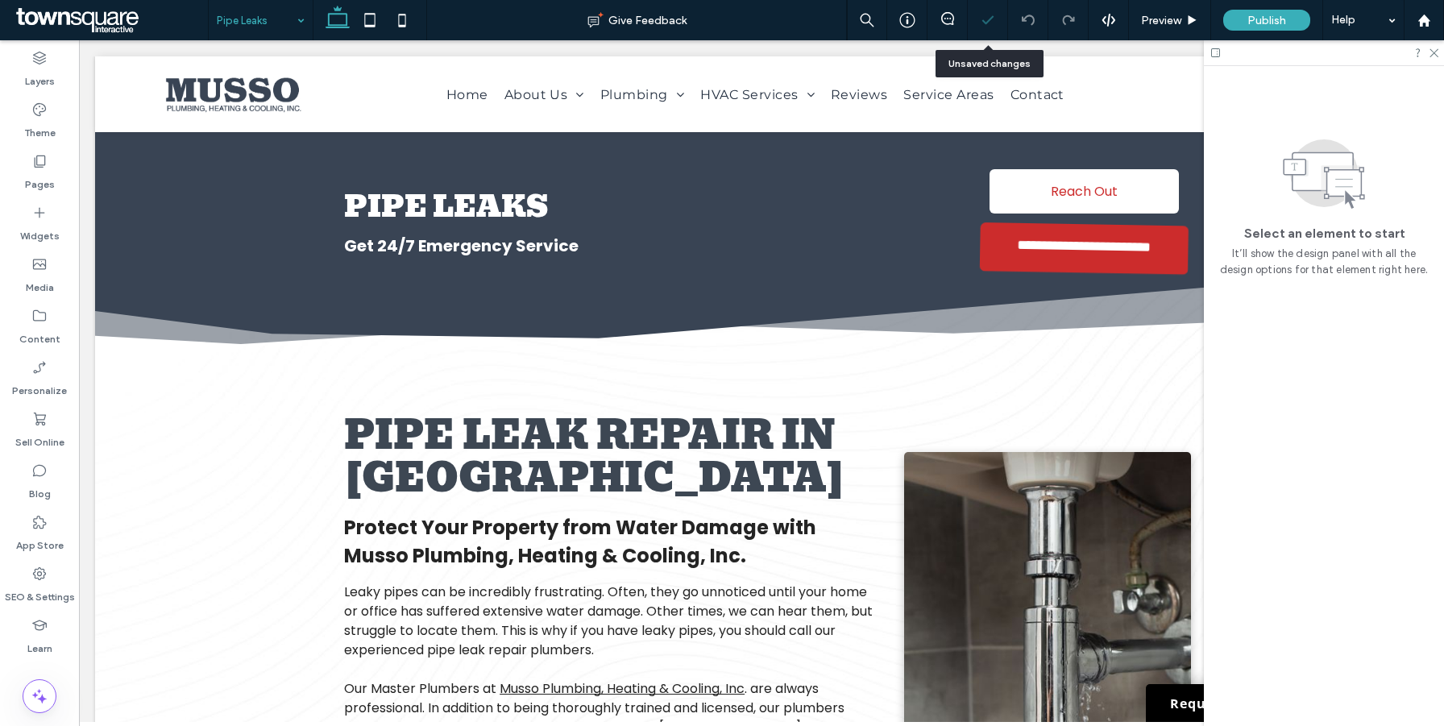
scroll to position [367, 0]
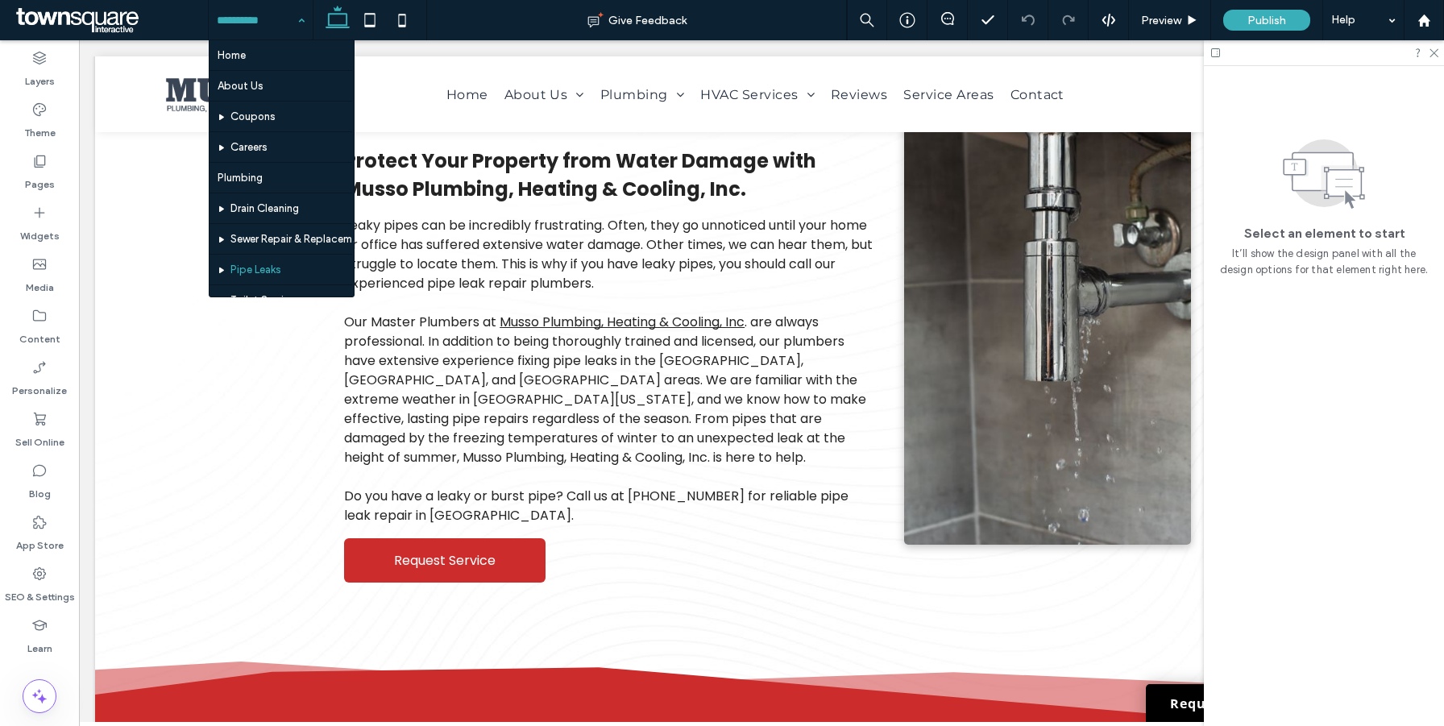
click at [254, 17] on input at bounding box center [257, 20] width 80 height 40
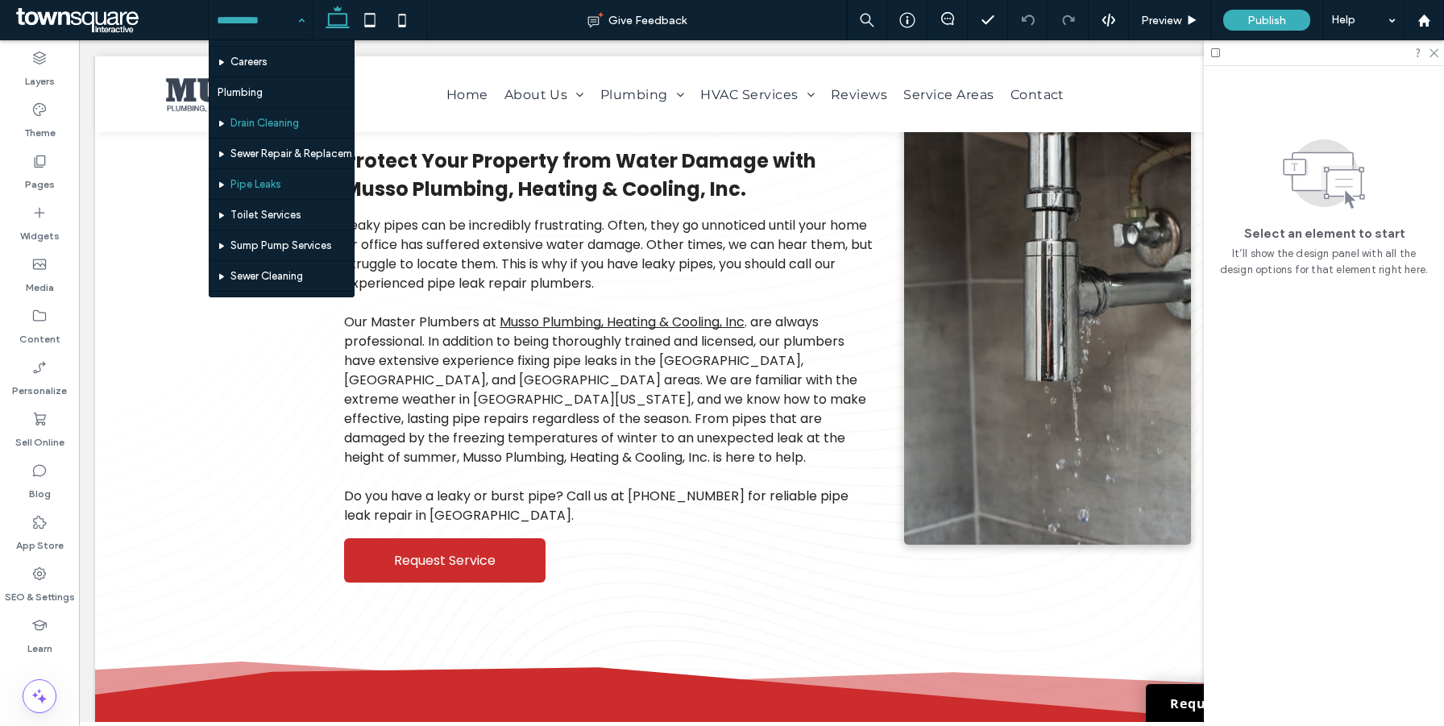
scroll to position [98, 0]
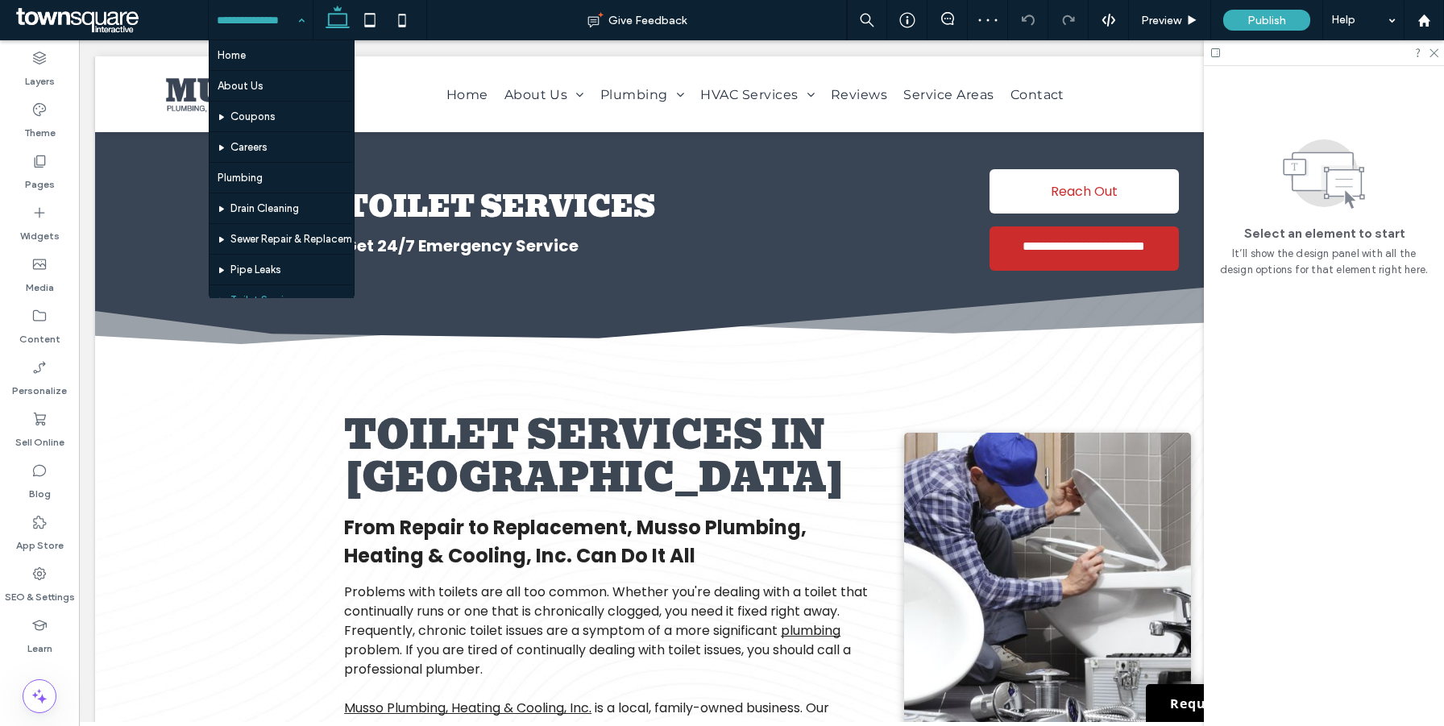
click at [260, 24] on input at bounding box center [257, 20] width 80 height 40
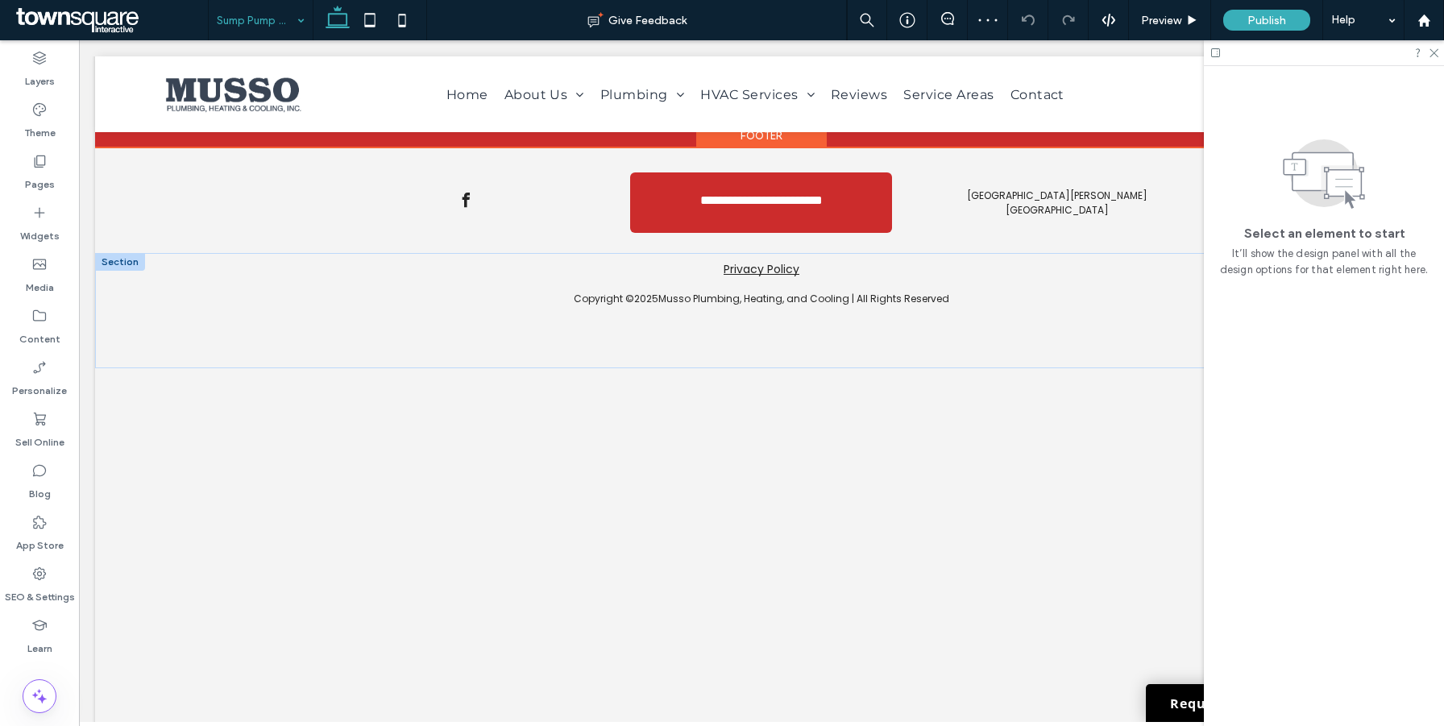
scroll to position [3298, 0]
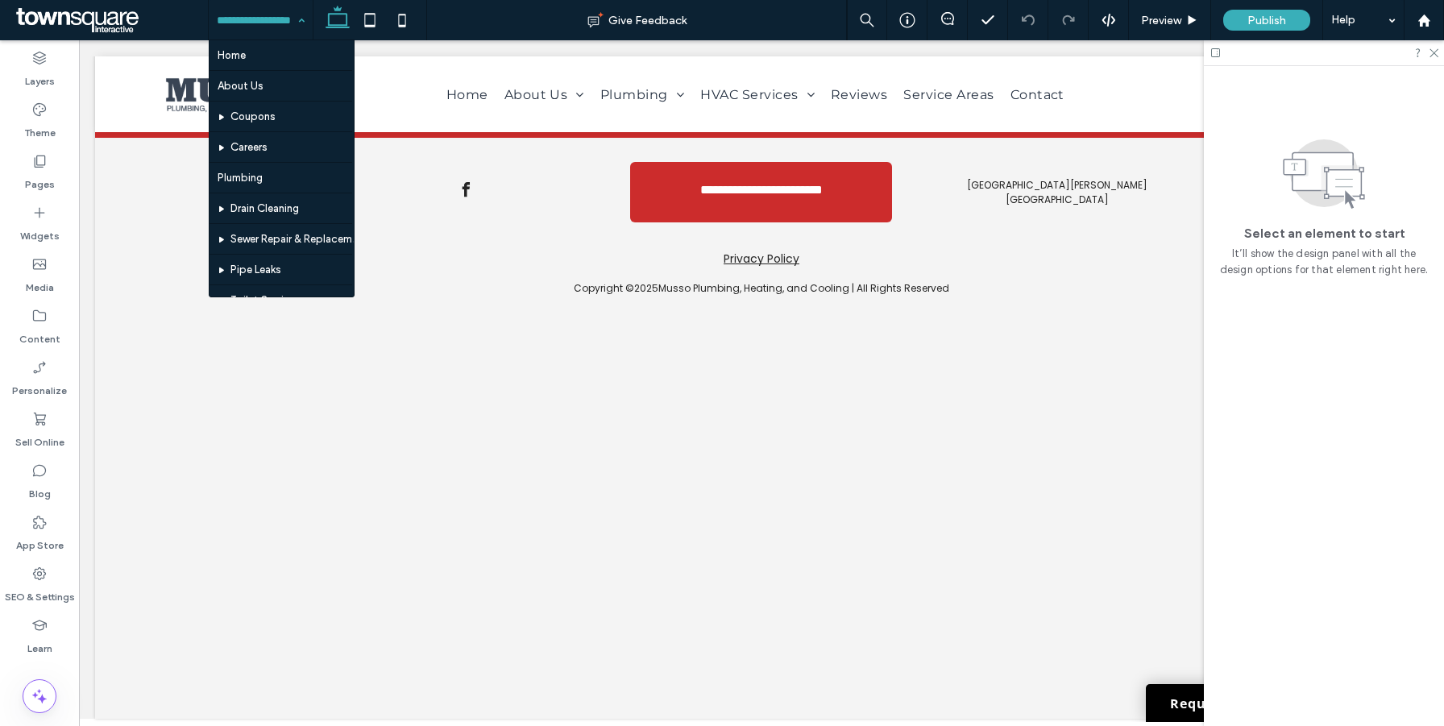
click at [222, 23] on input at bounding box center [257, 20] width 80 height 40
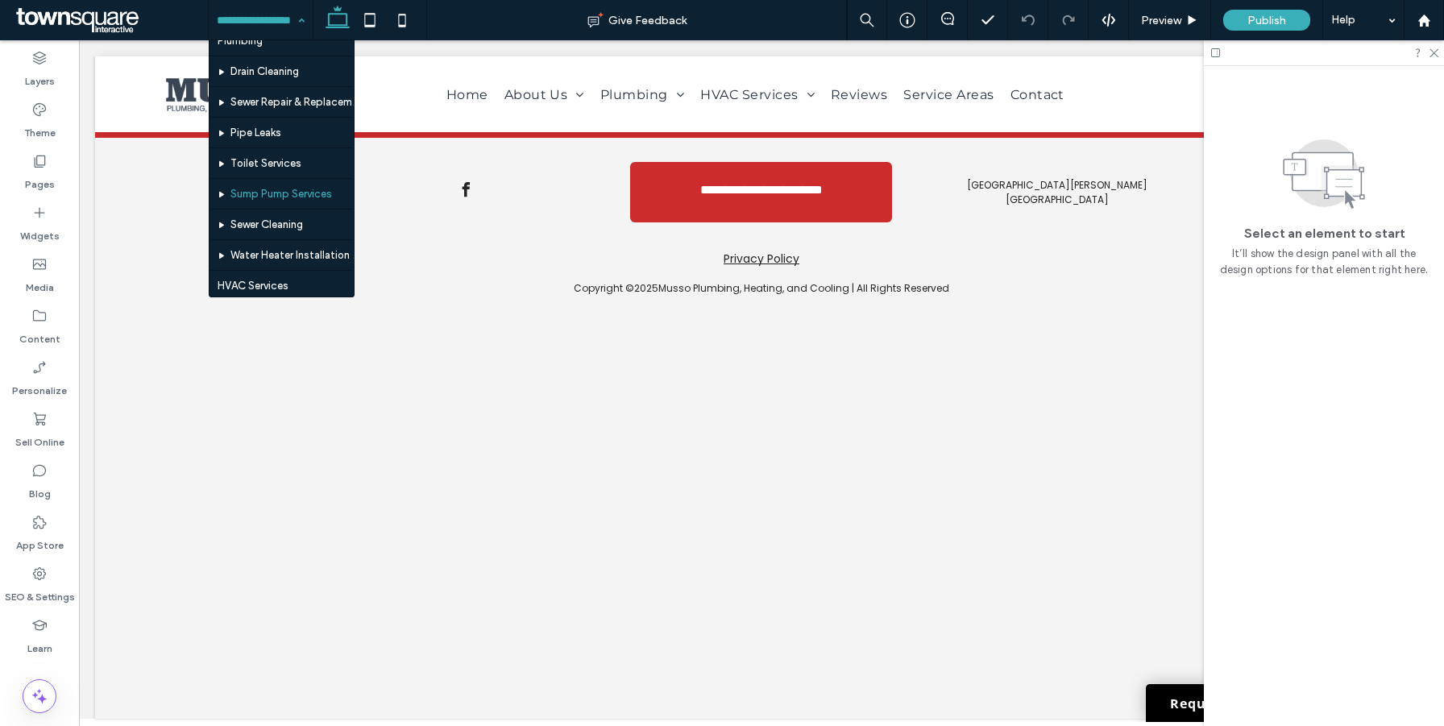
scroll to position [166, 0]
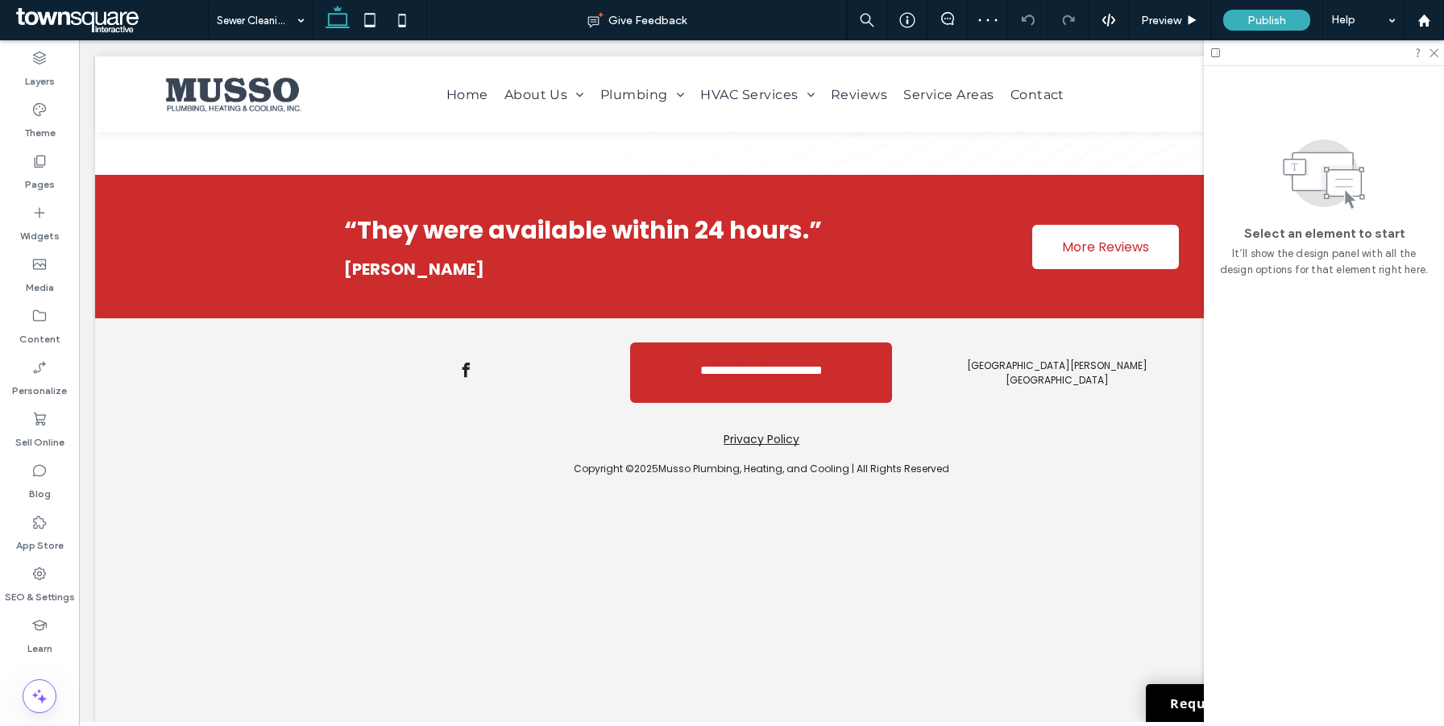
scroll to position [3148, 0]
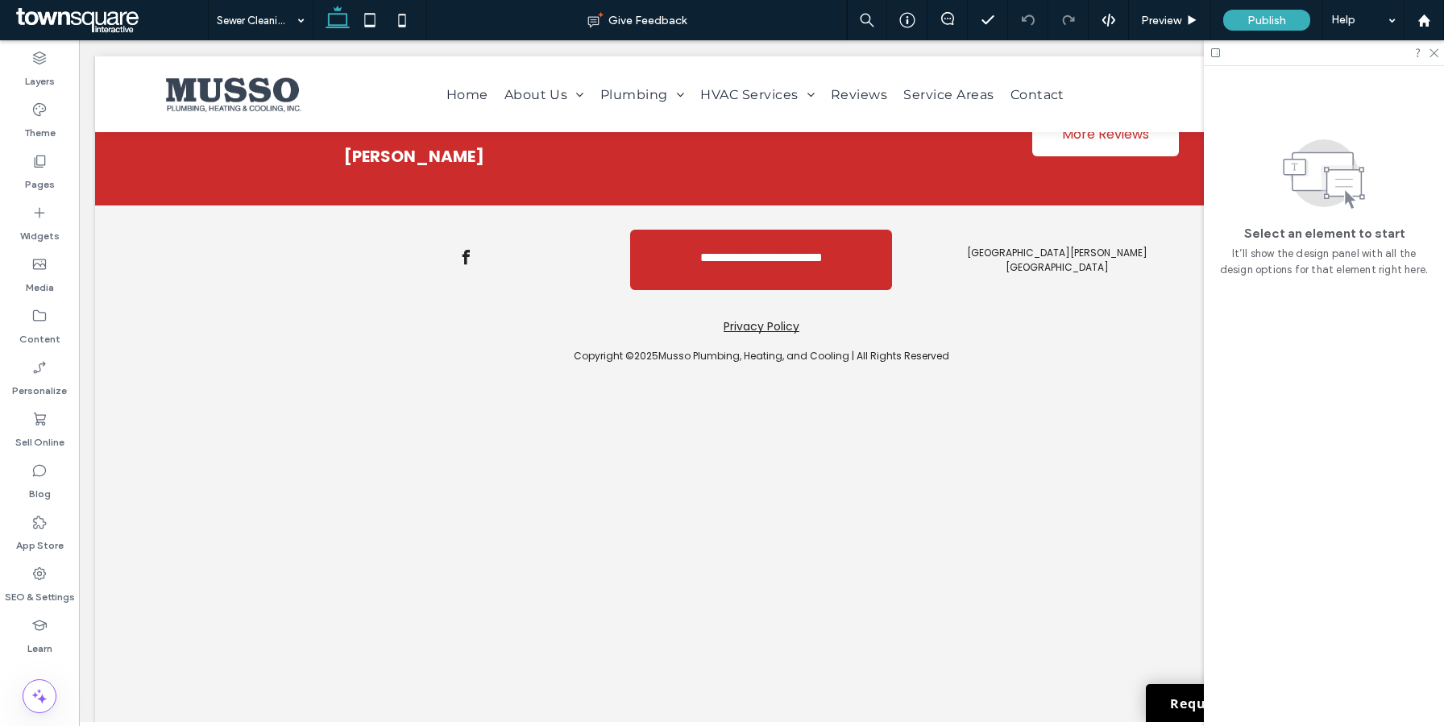
click at [1215, 55] on icon at bounding box center [1216, 53] width 12 height 12
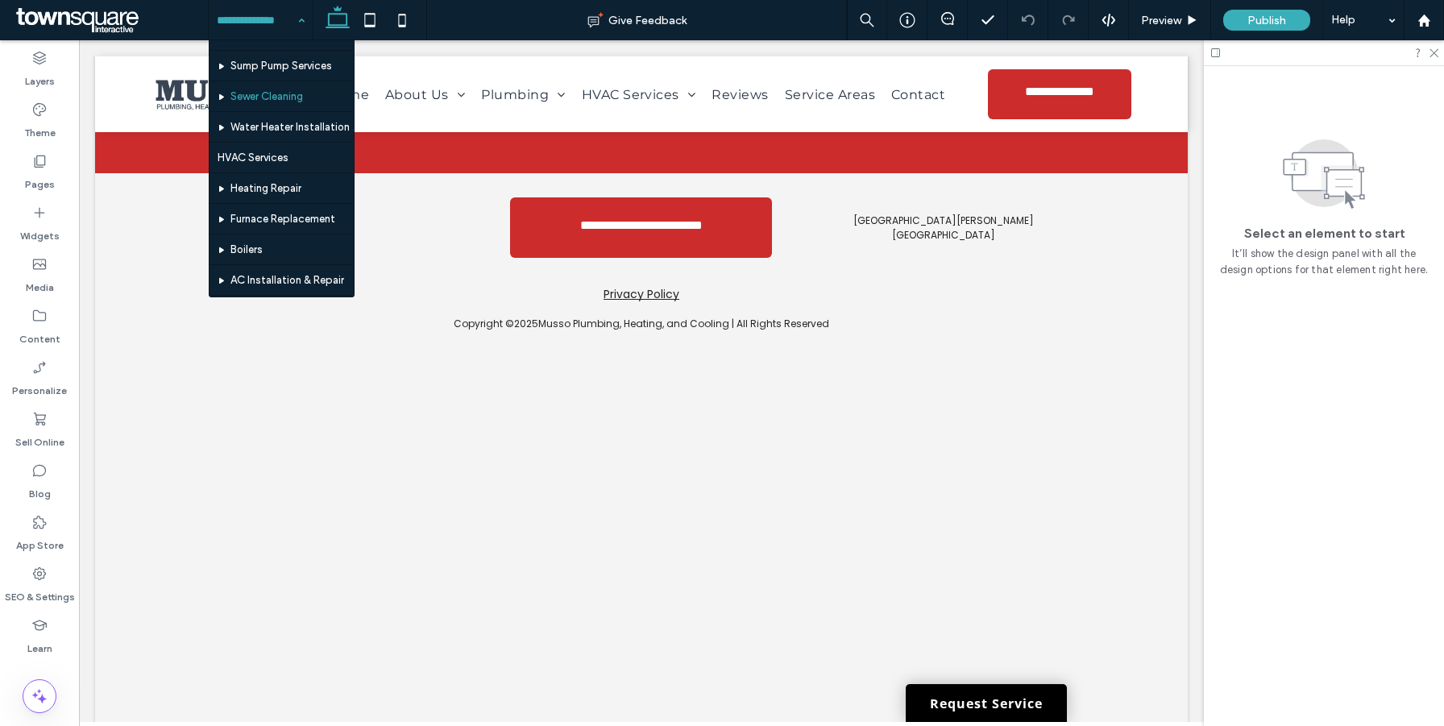
scroll to position [275, 0]
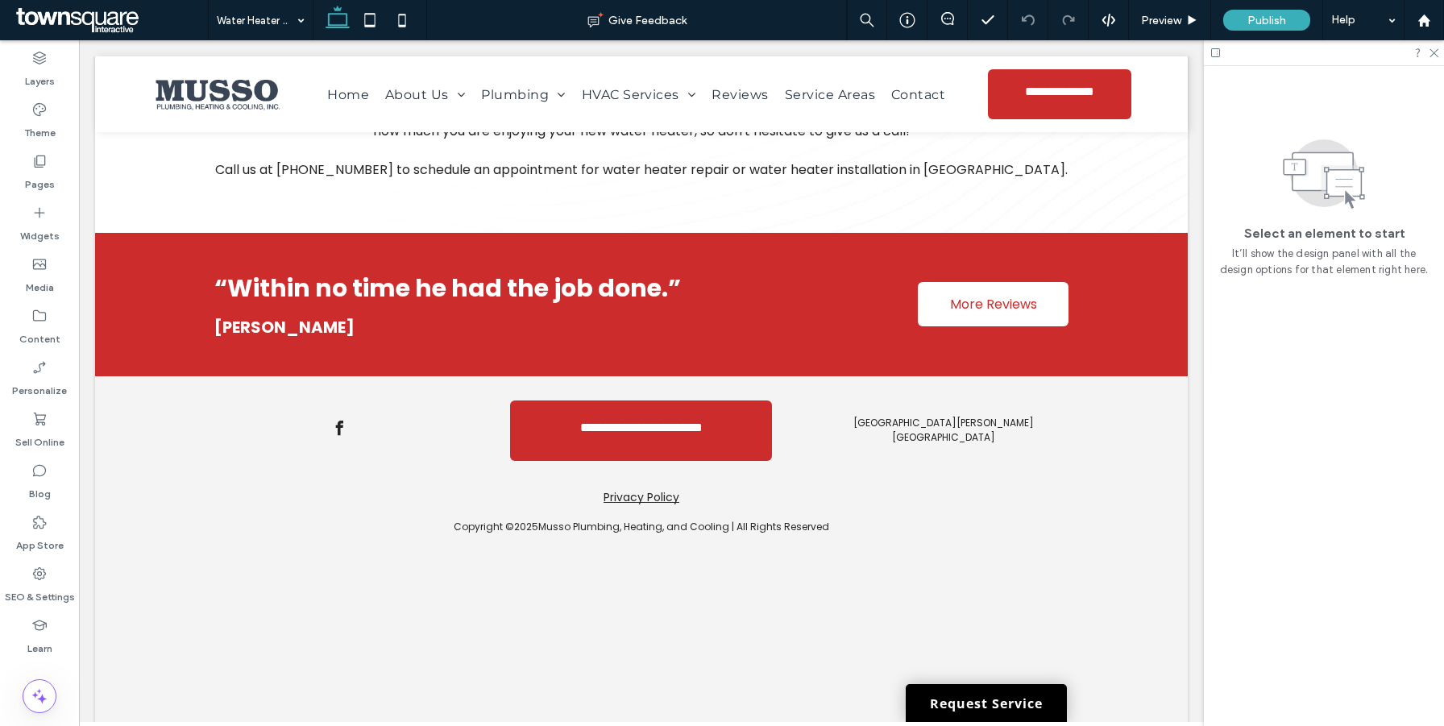
scroll to position [3353, 0]
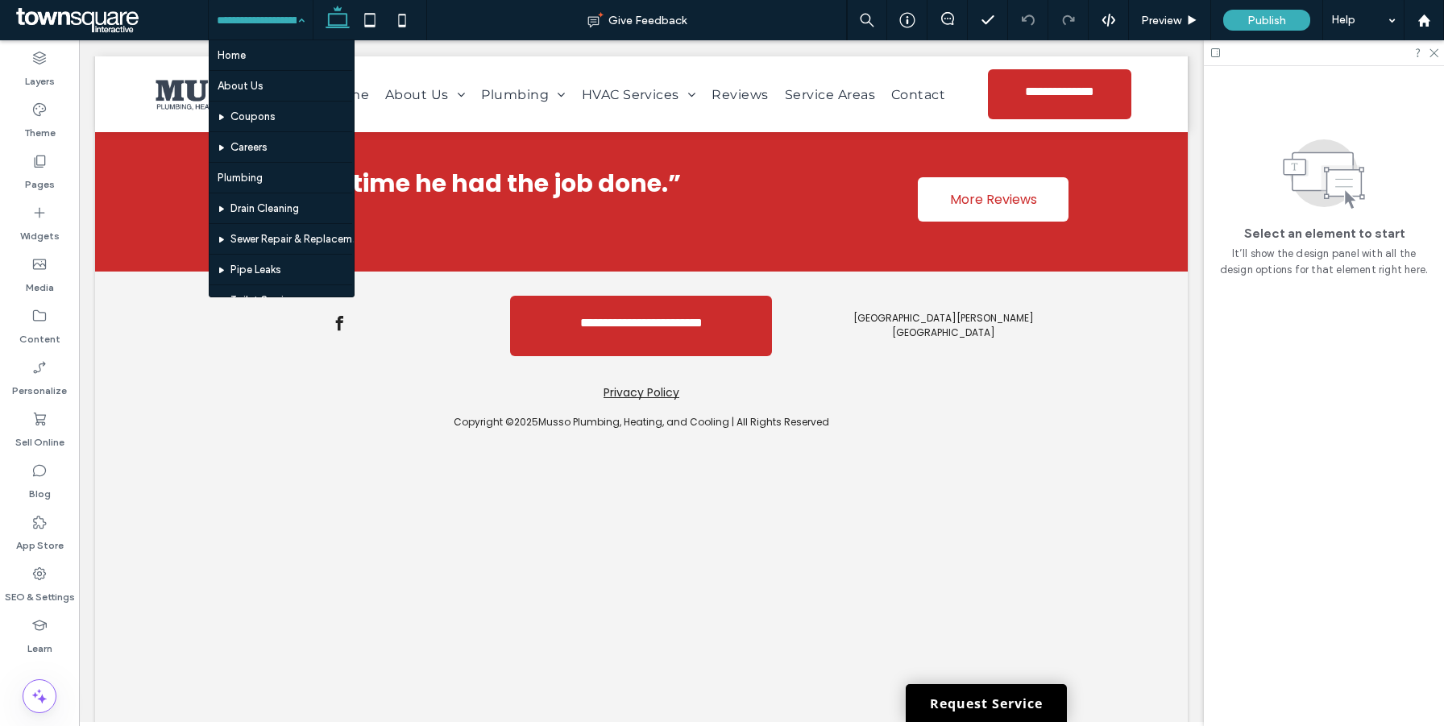
click at [281, 23] on input at bounding box center [257, 20] width 80 height 40
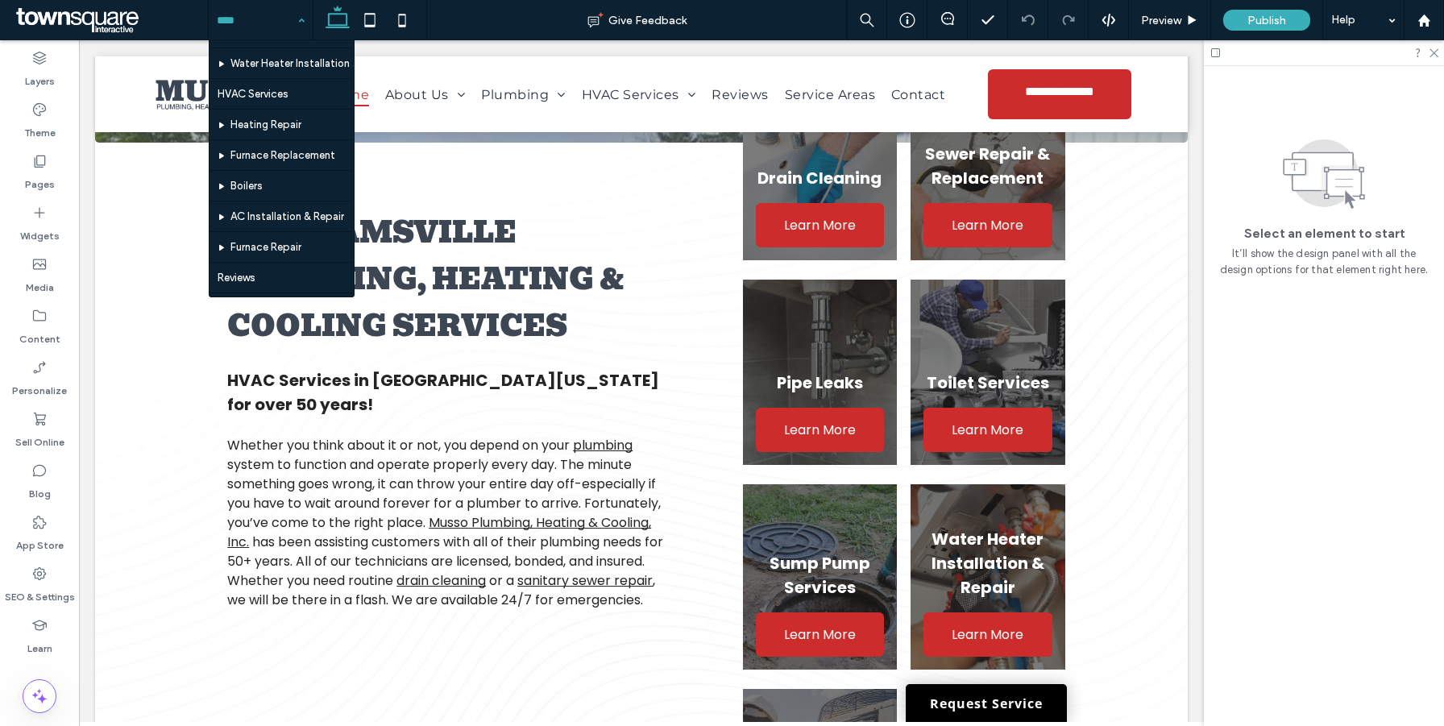
scroll to position [331, 0]
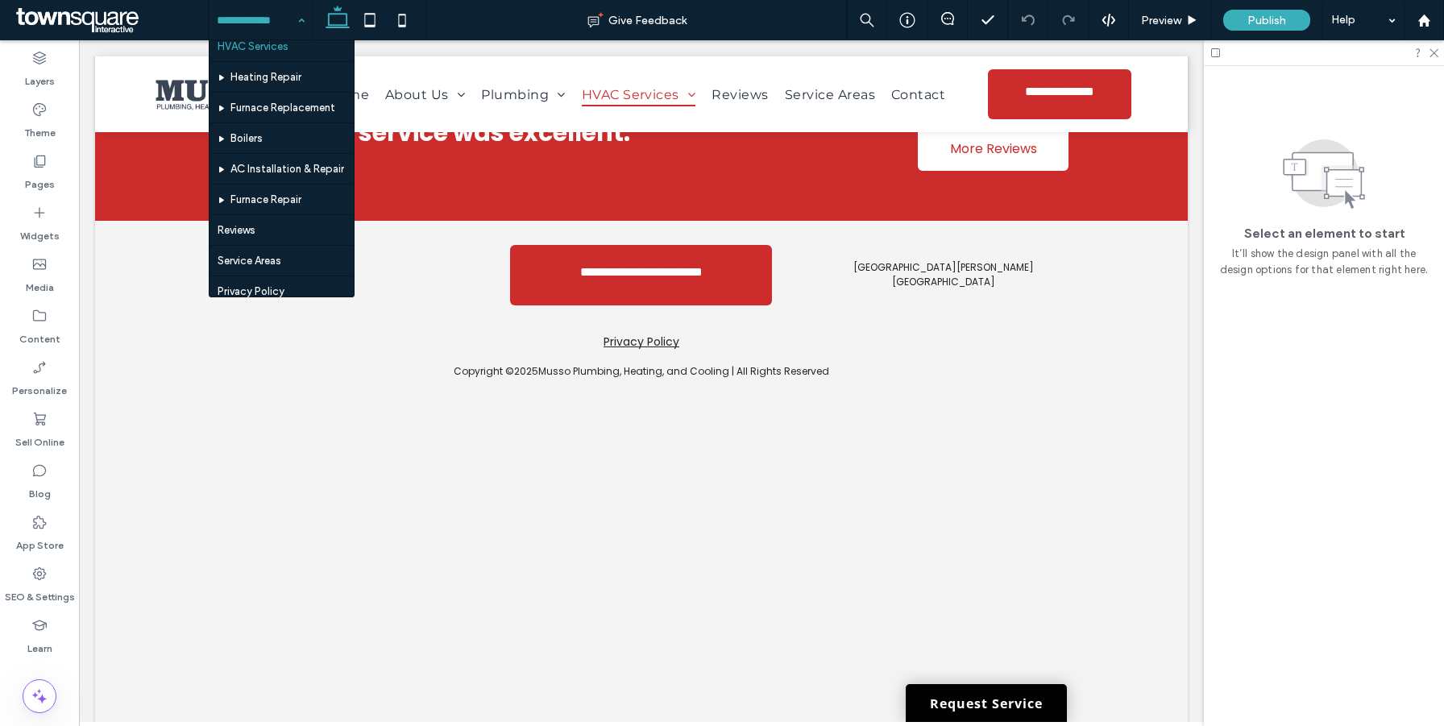
scroll to position [385, 0]
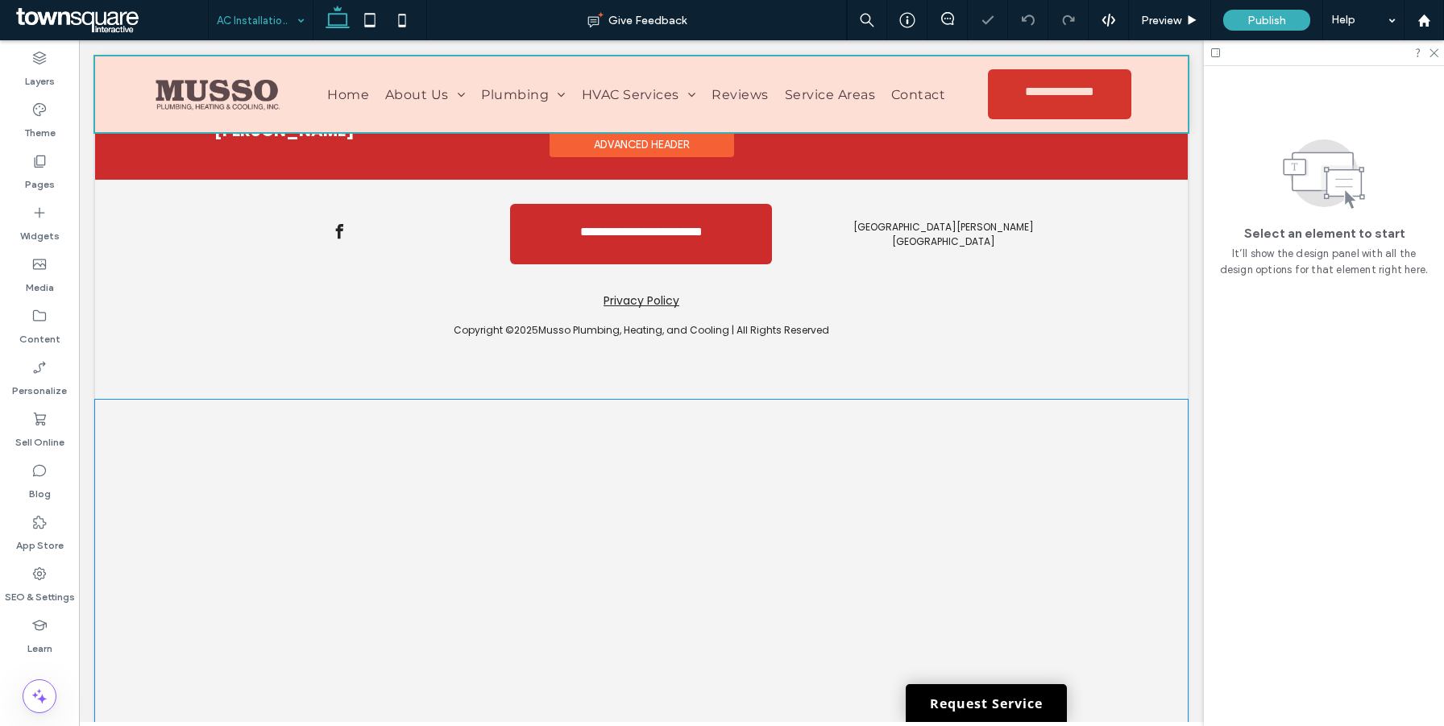
scroll to position [3131, 0]
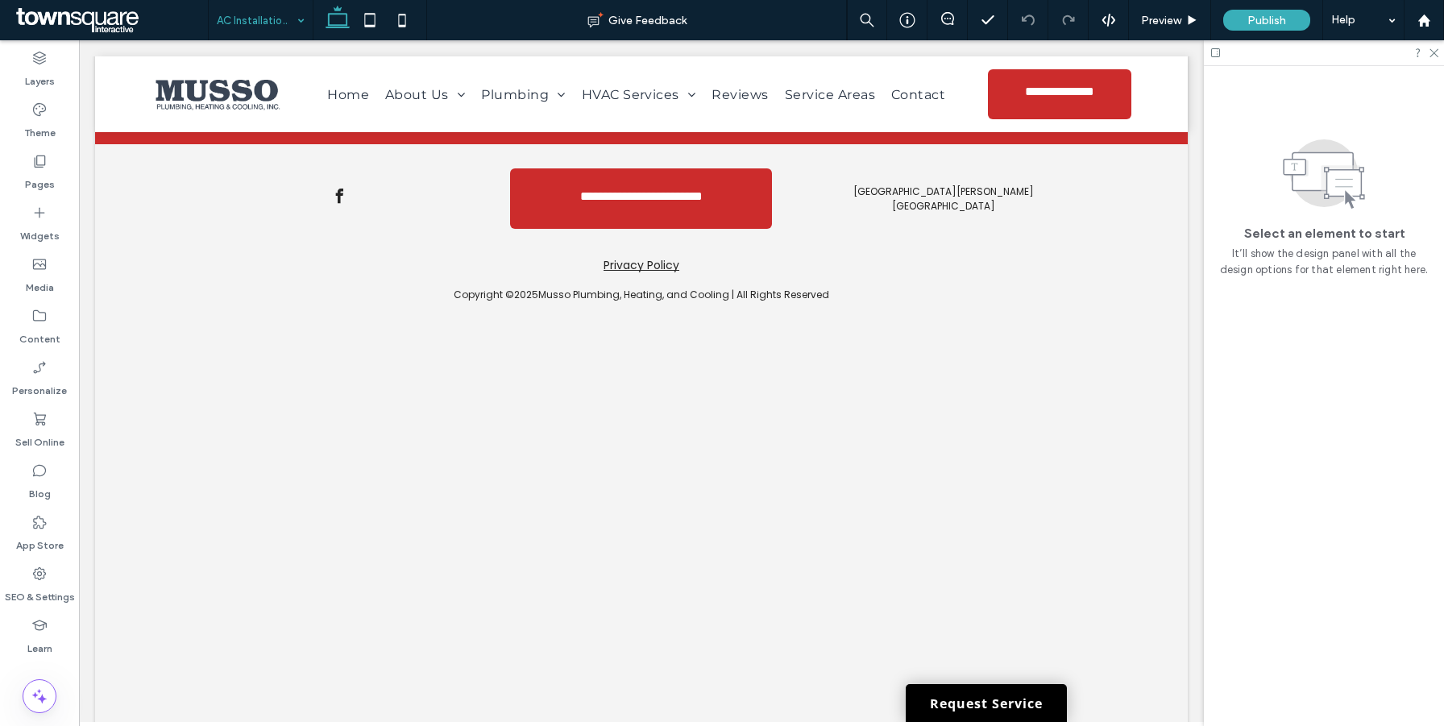
click at [282, 21] on input at bounding box center [257, 20] width 80 height 40
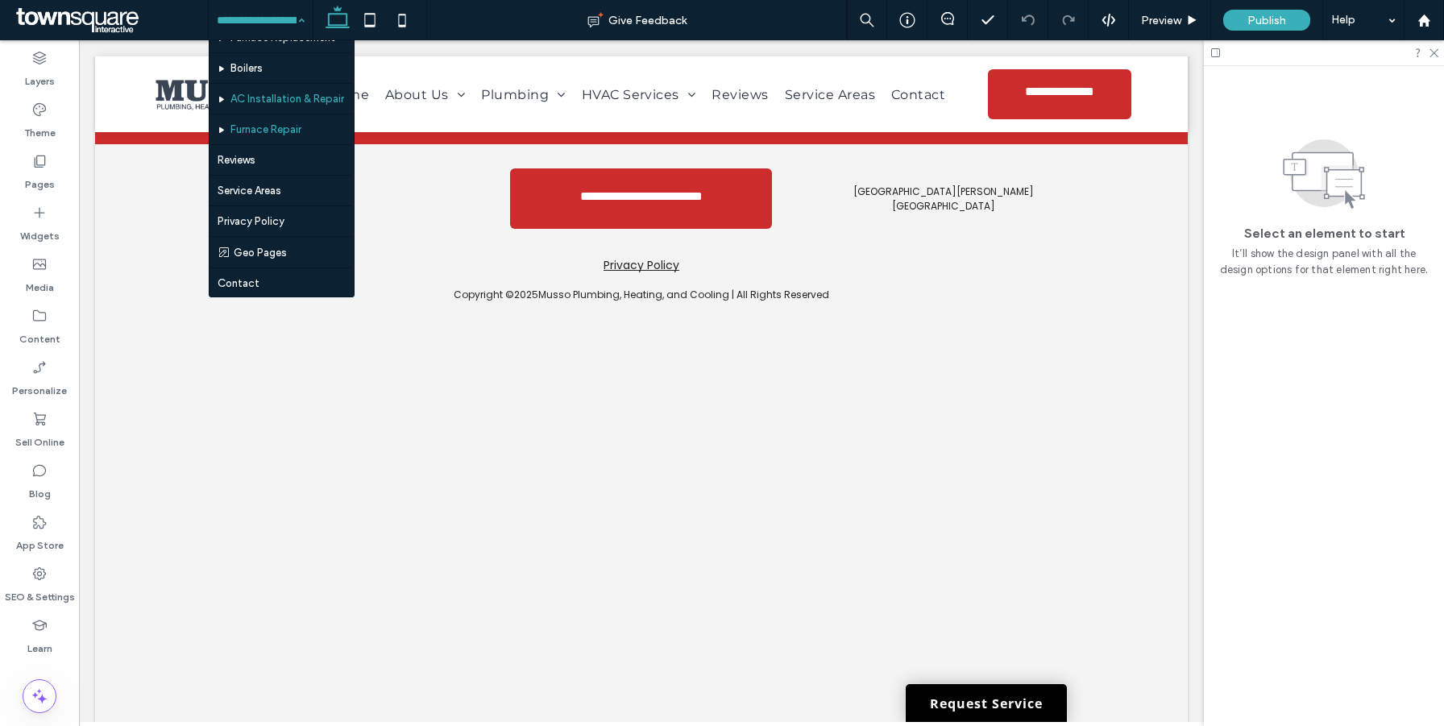
scroll to position [463, 0]
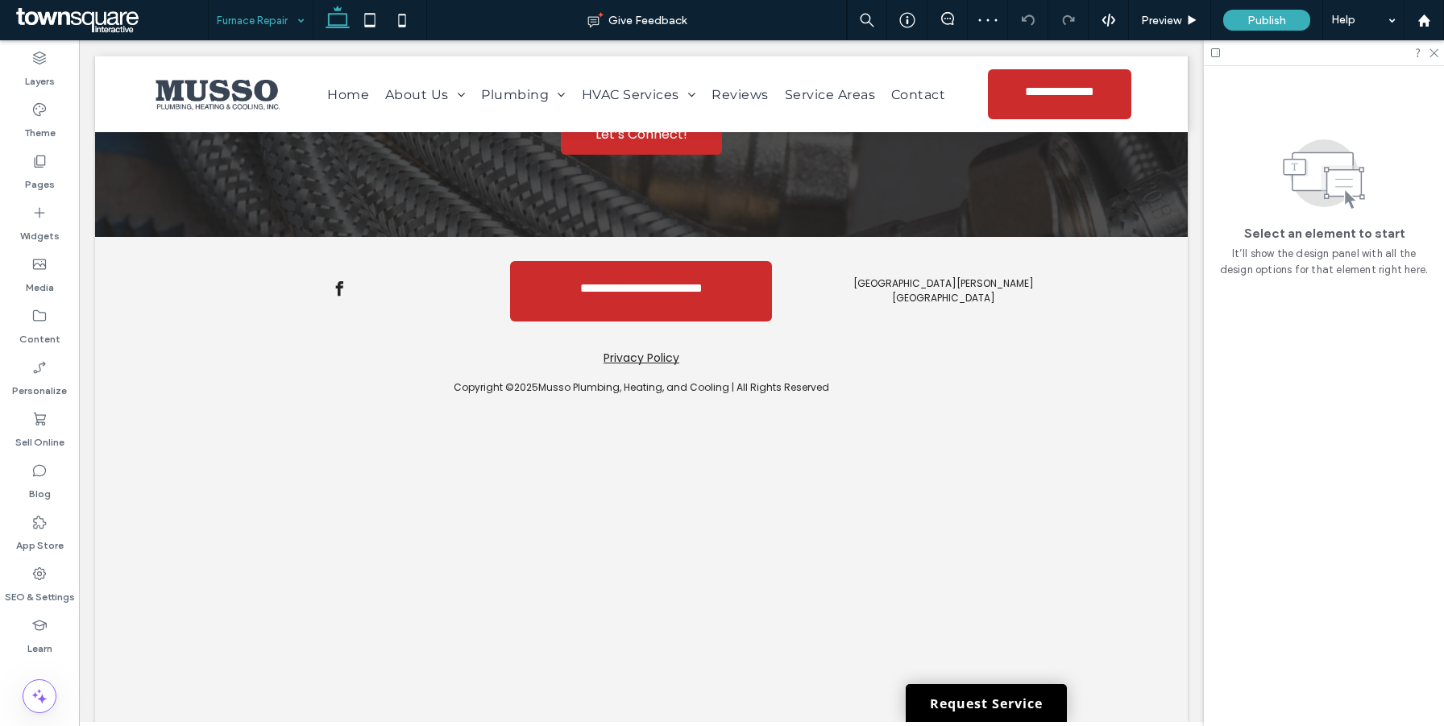
scroll to position [2947, 0]
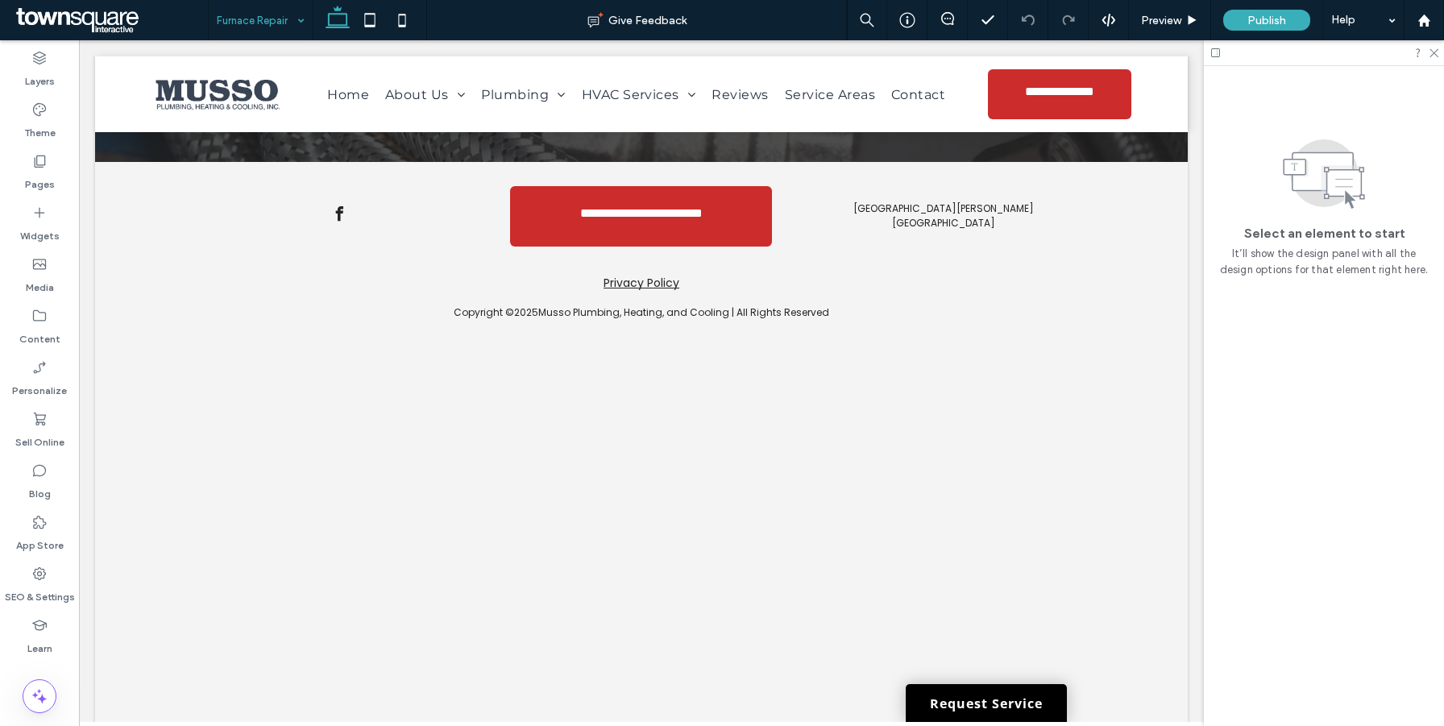
click at [293, 18] on div "Furnace Repair" at bounding box center [261, 20] width 104 height 40
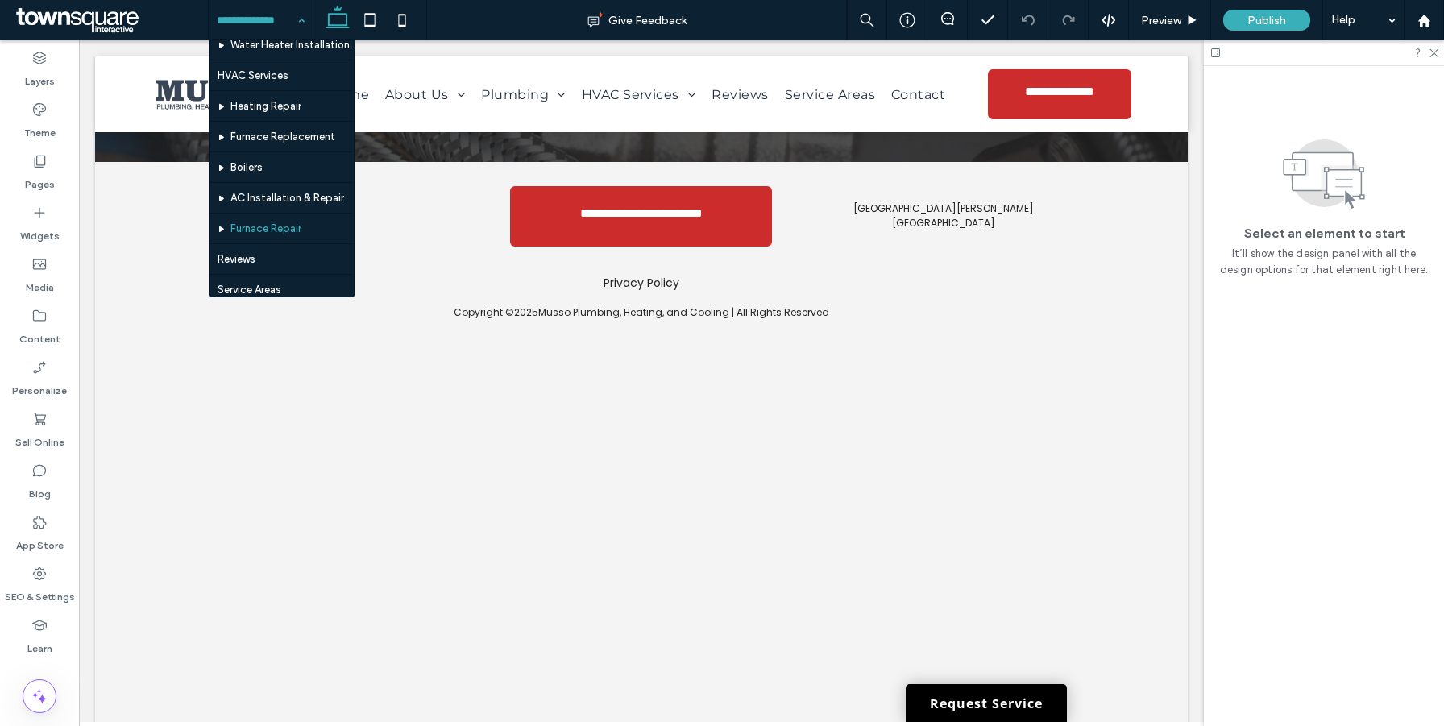
scroll to position [416, 0]
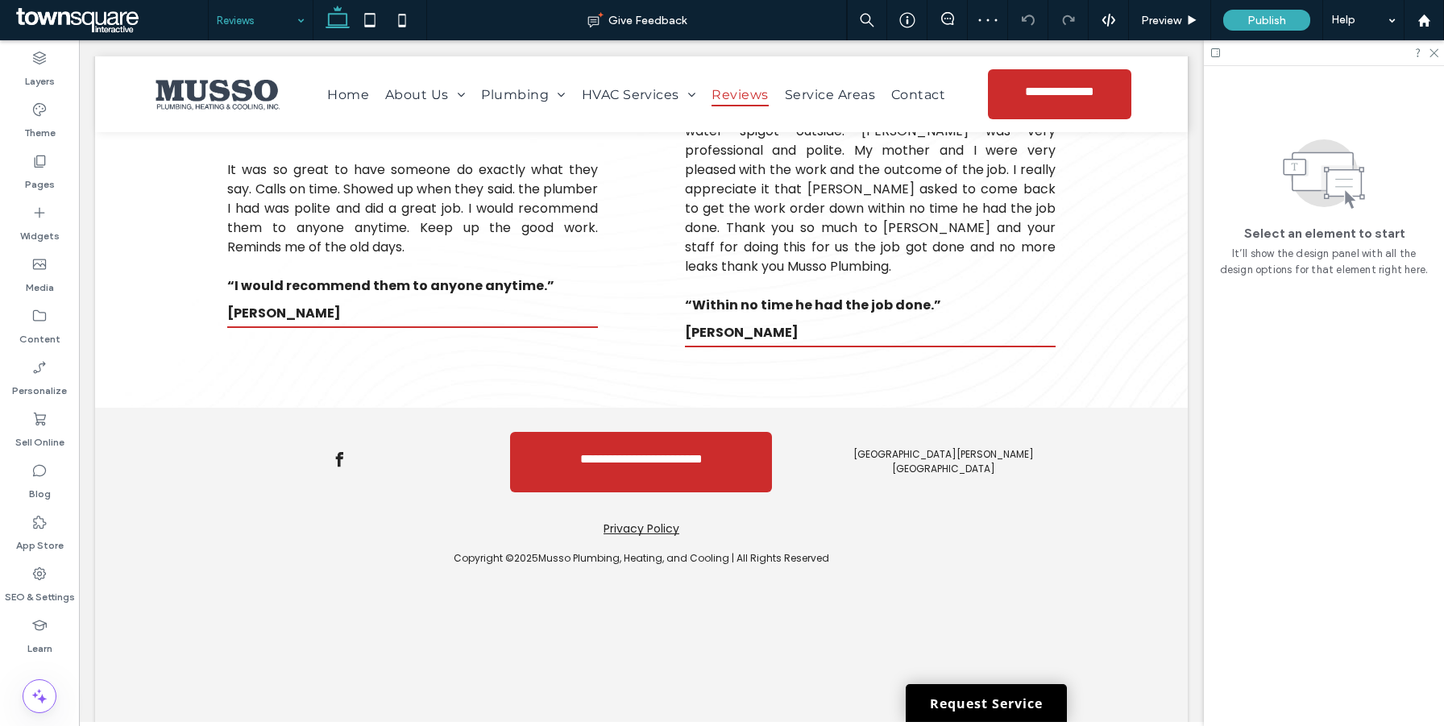
scroll to position [3075, 0]
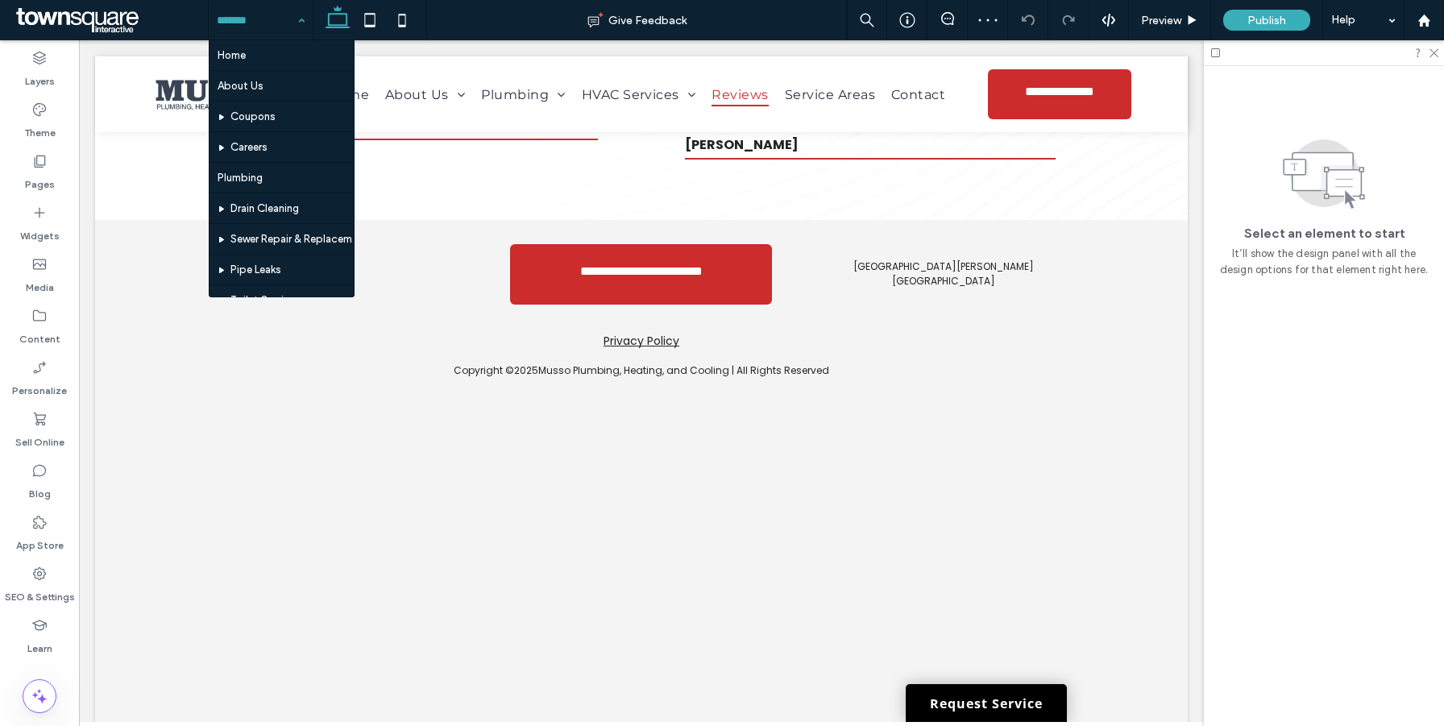
click at [280, 15] on input at bounding box center [257, 20] width 80 height 40
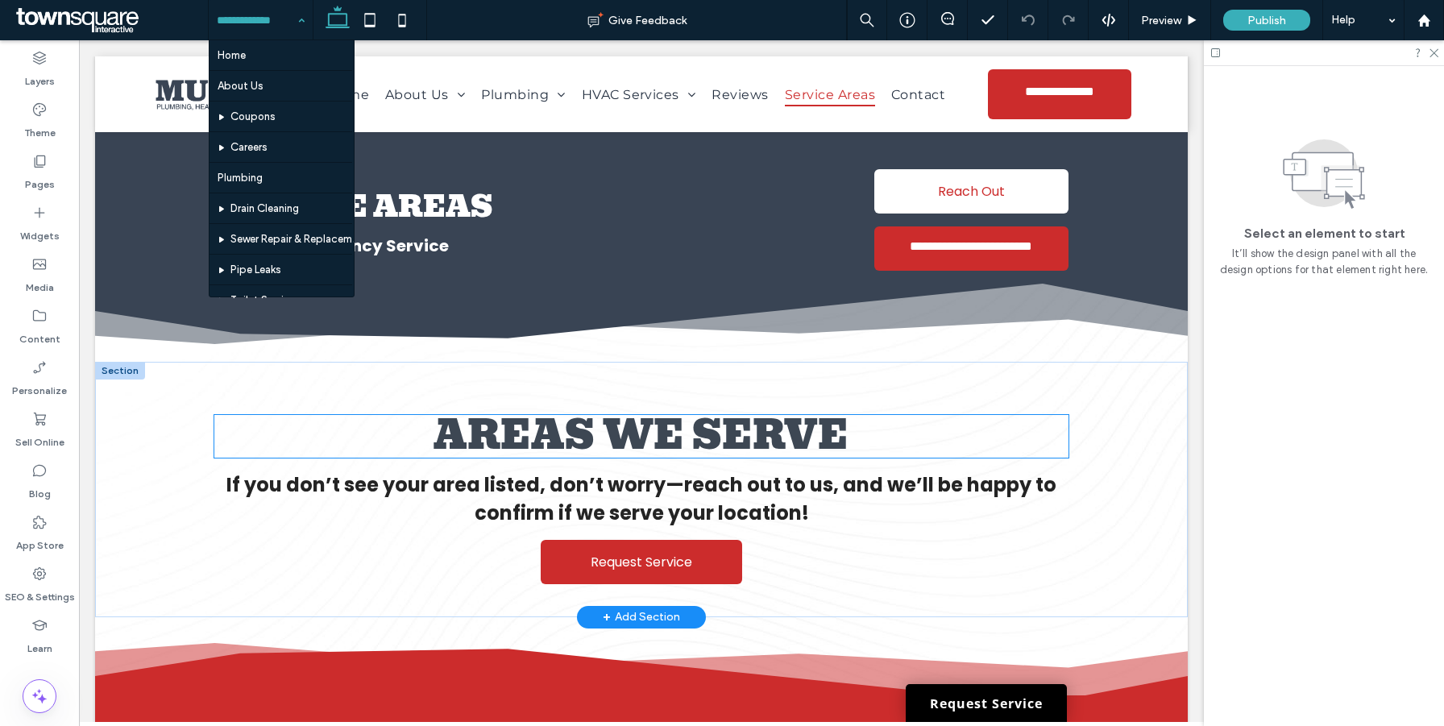
click at [559, 439] on span "Areas we serve" at bounding box center [641, 436] width 415 height 62
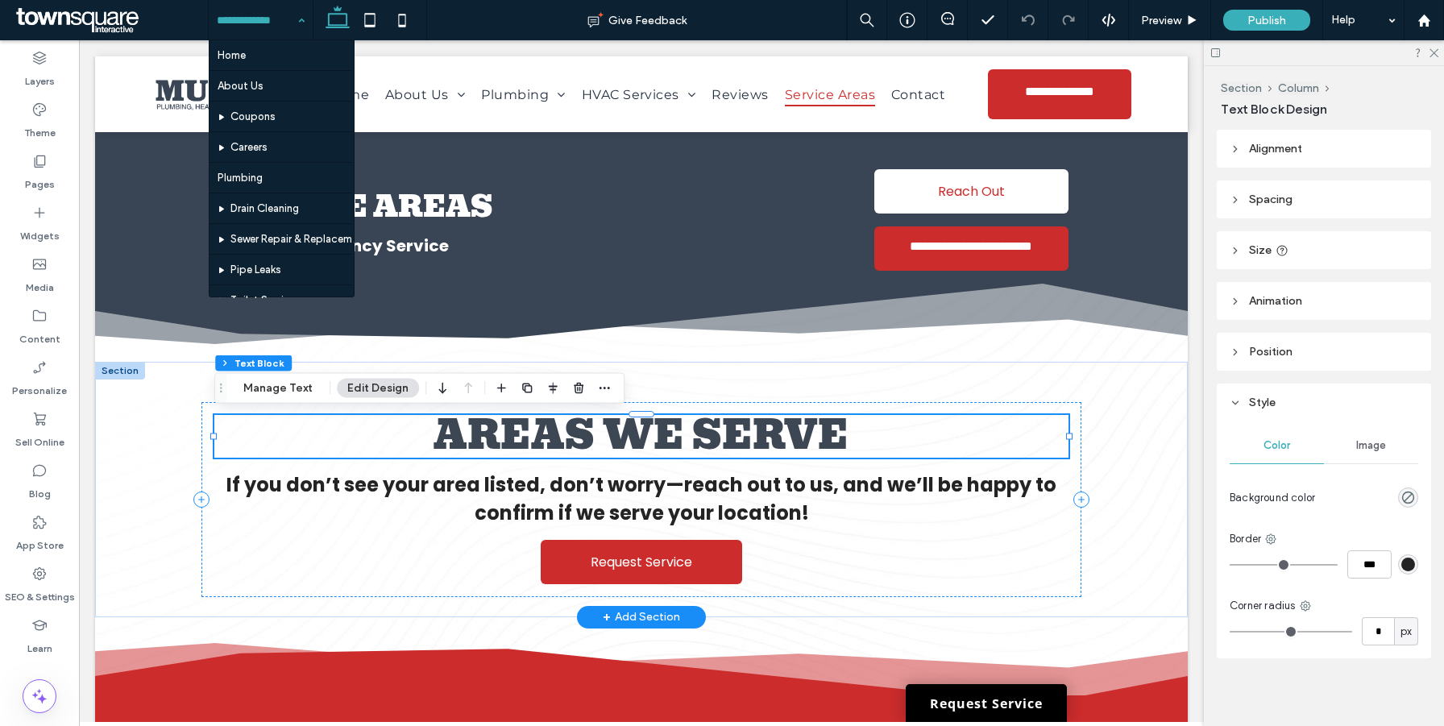
click at [559, 439] on span "Areas we serve" at bounding box center [641, 436] width 415 height 62
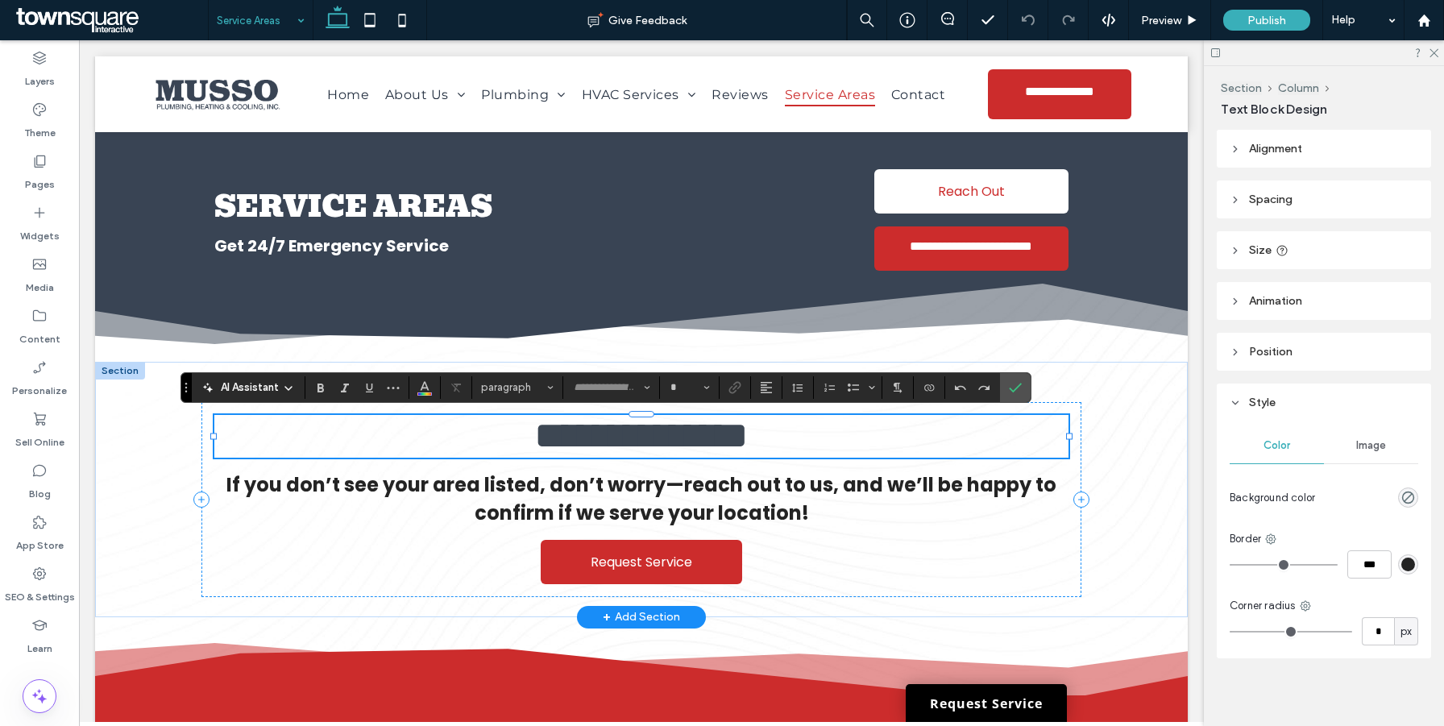
type input "*****"
type input "**"
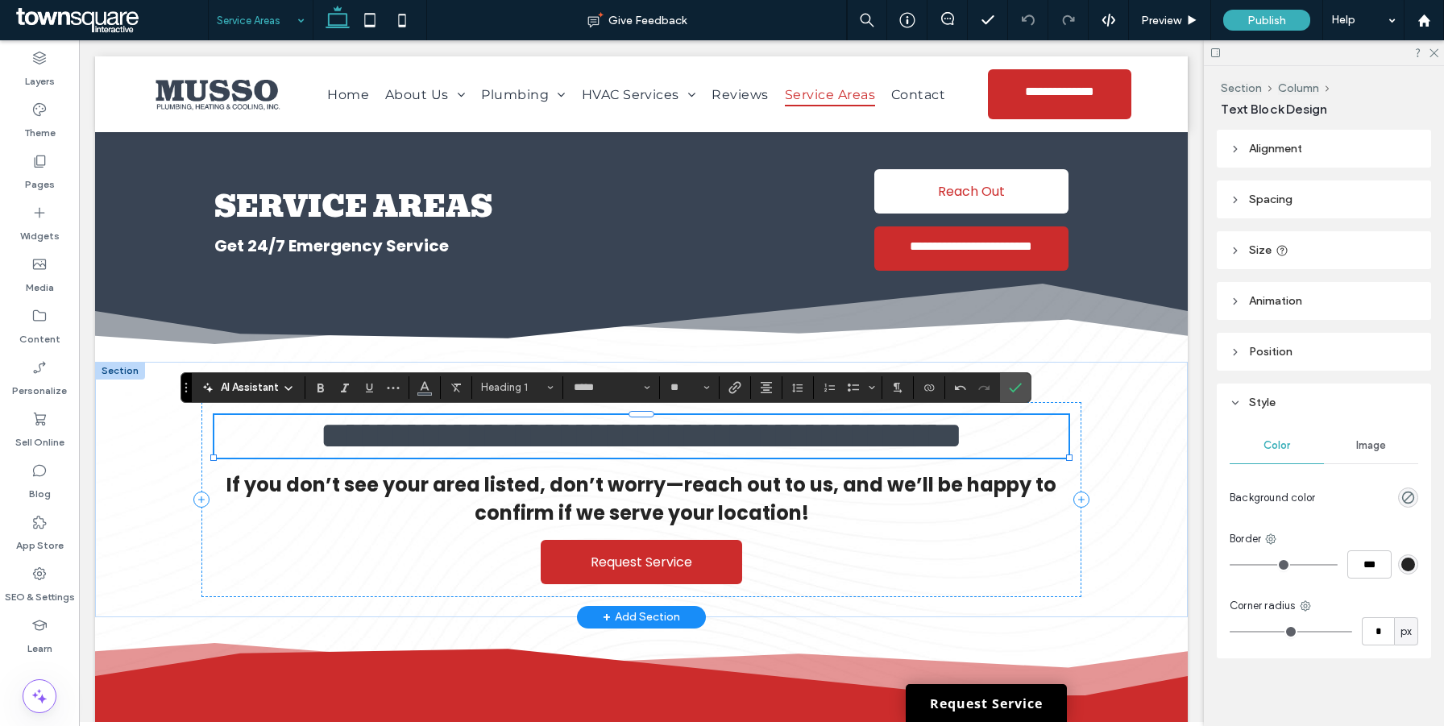
scroll to position [9, 0]
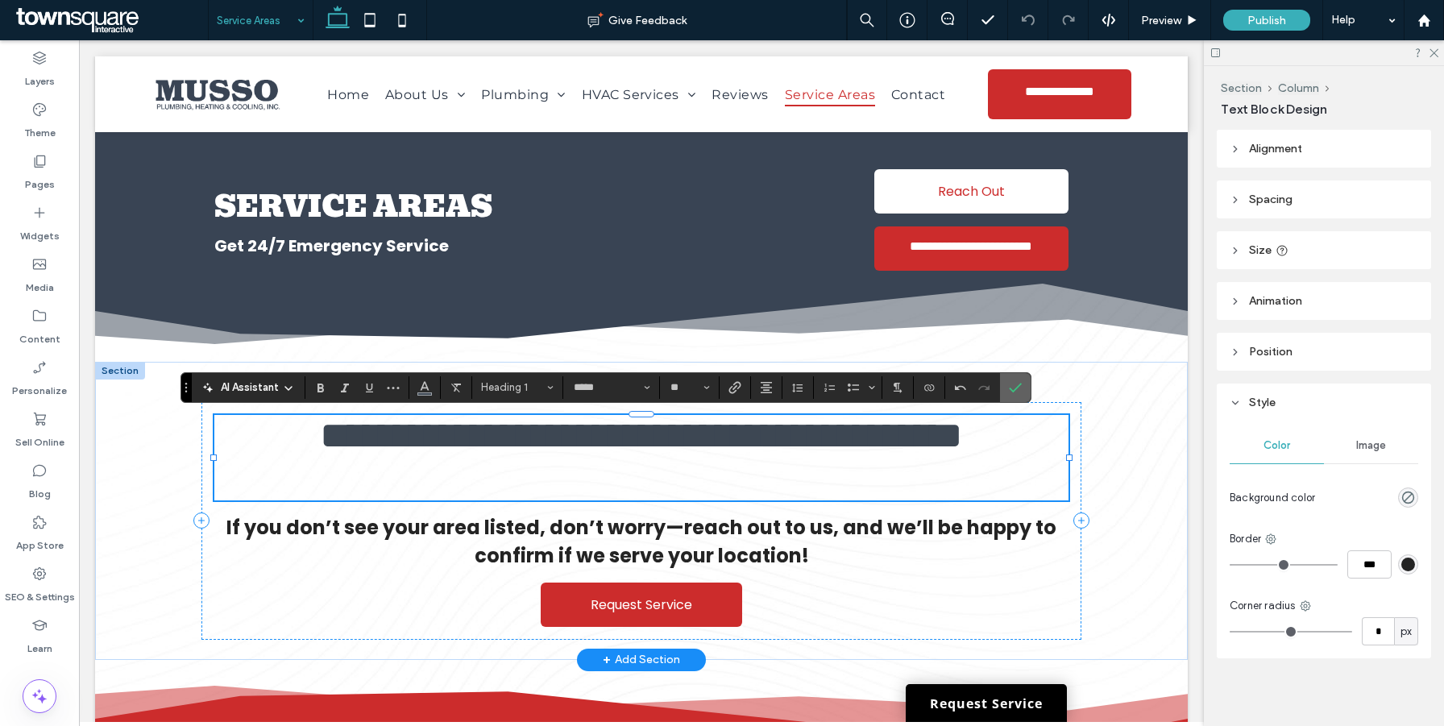
click at [1025, 384] on label "Confirm" at bounding box center [1016, 387] width 24 height 29
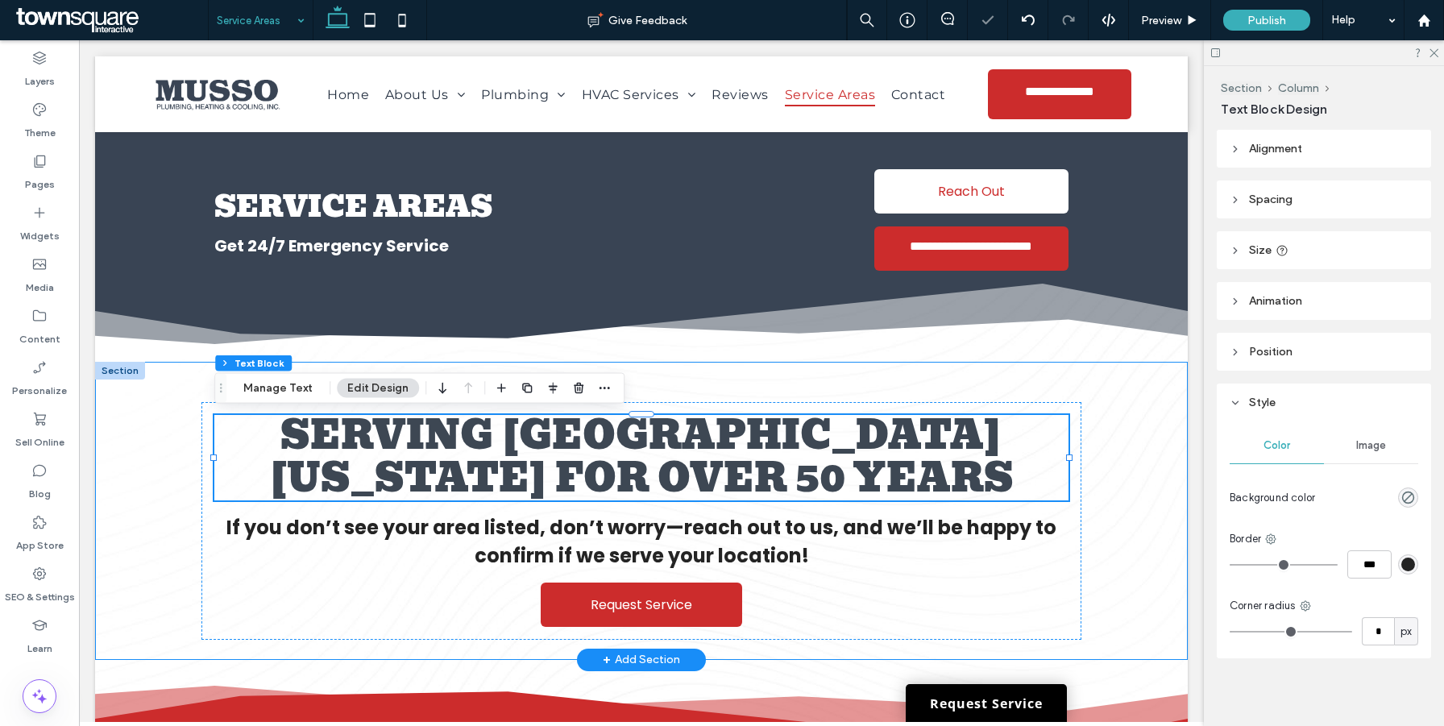
click at [1153, 426] on div "Serving [GEOGRAPHIC_DATA][US_STATE] for over 50 years If you don’t see your are…" at bounding box center [641, 511] width 1093 height 298
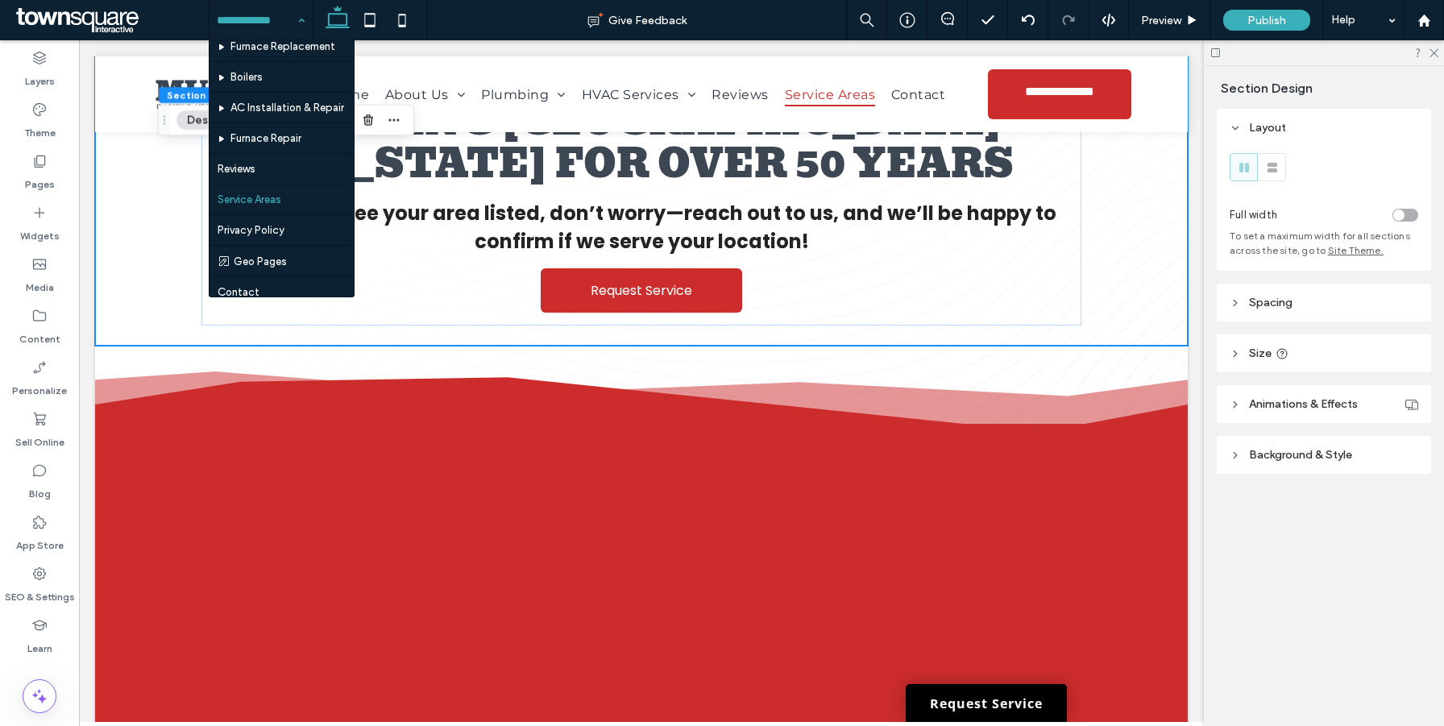
scroll to position [464, 0]
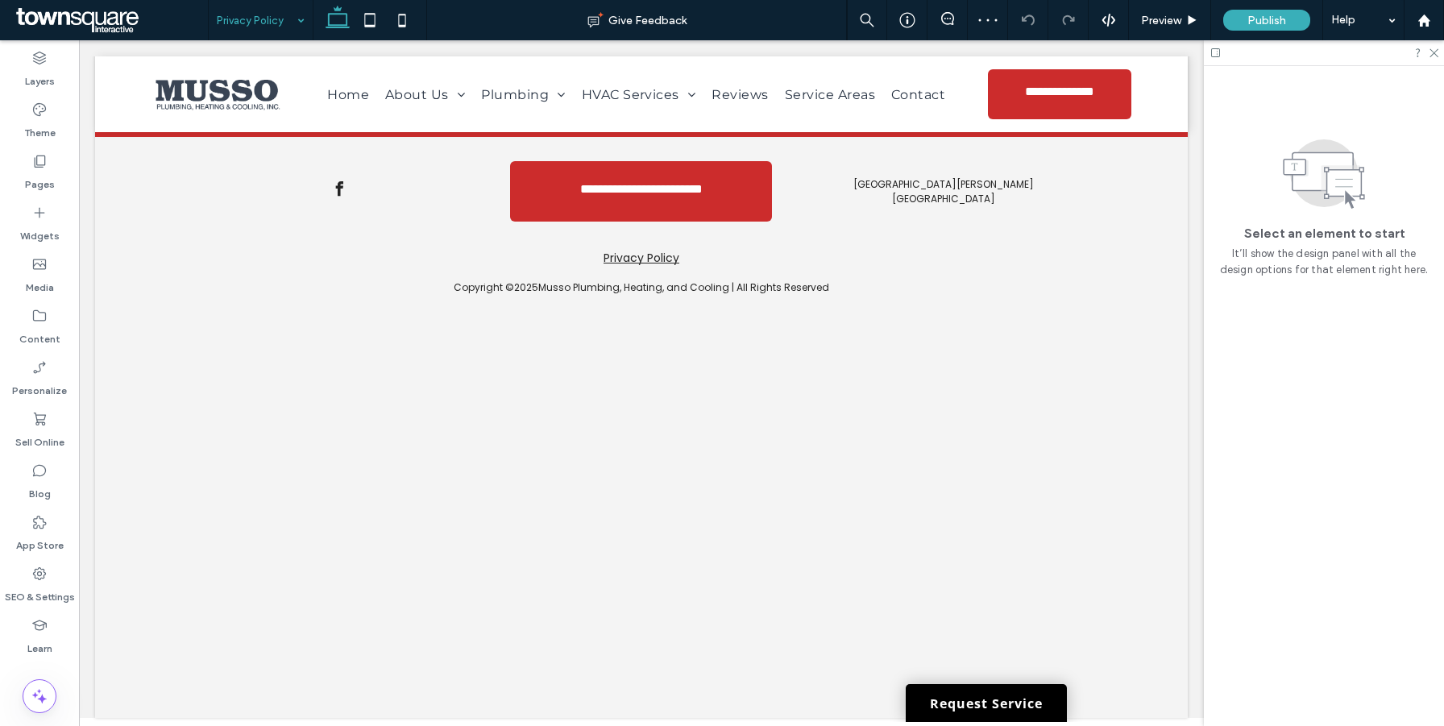
click at [243, 21] on input at bounding box center [257, 20] width 80 height 40
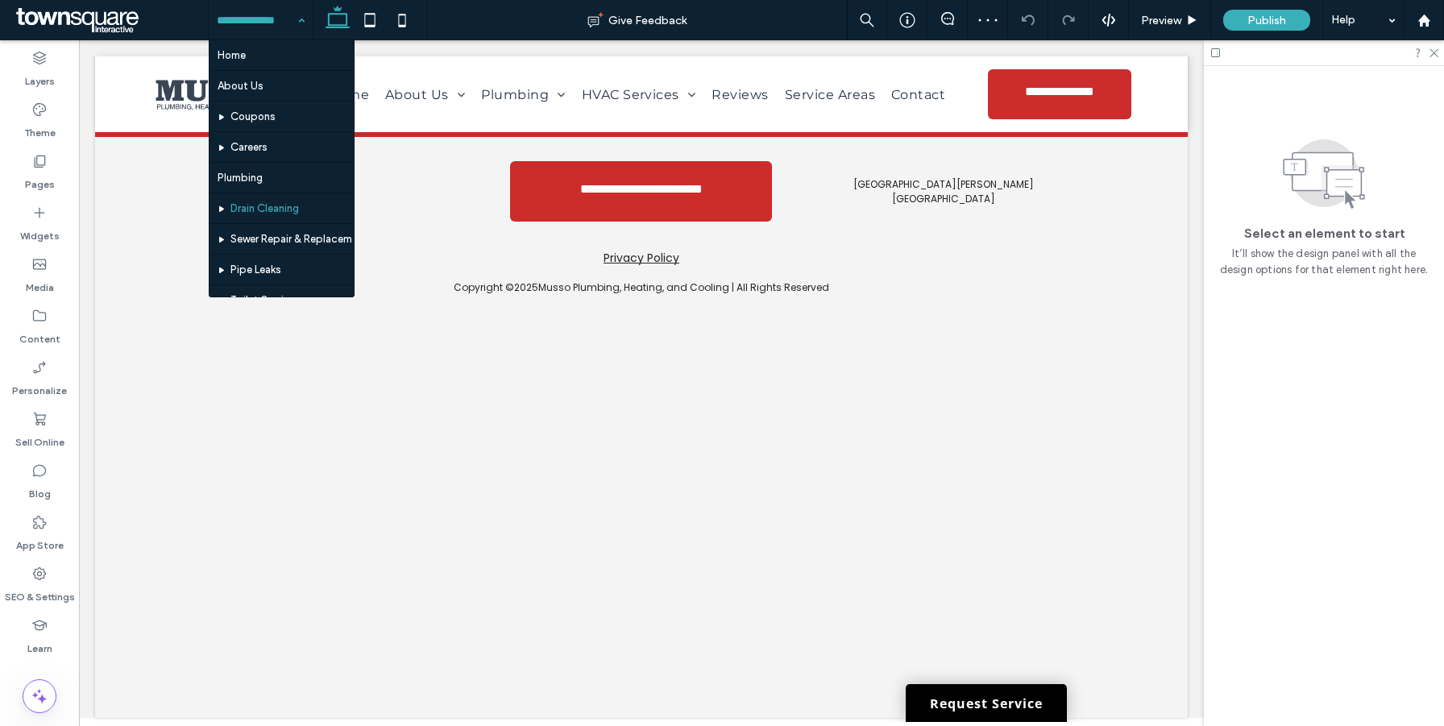
scroll to position [464, 0]
click at [33, 593] on label "SEO & Settings" at bounding box center [40, 593] width 70 height 23
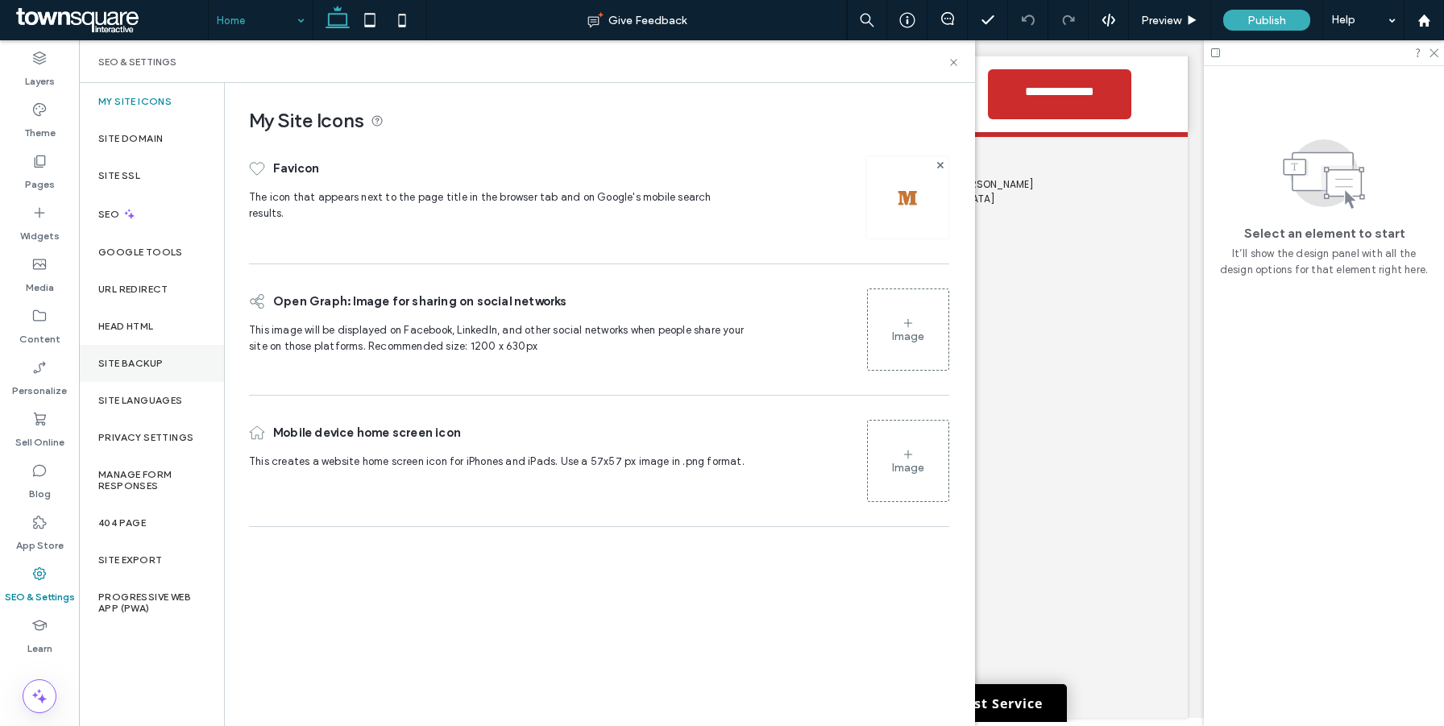
click at [149, 371] on div "Site Backup" at bounding box center [151, 363] width 145 height 37
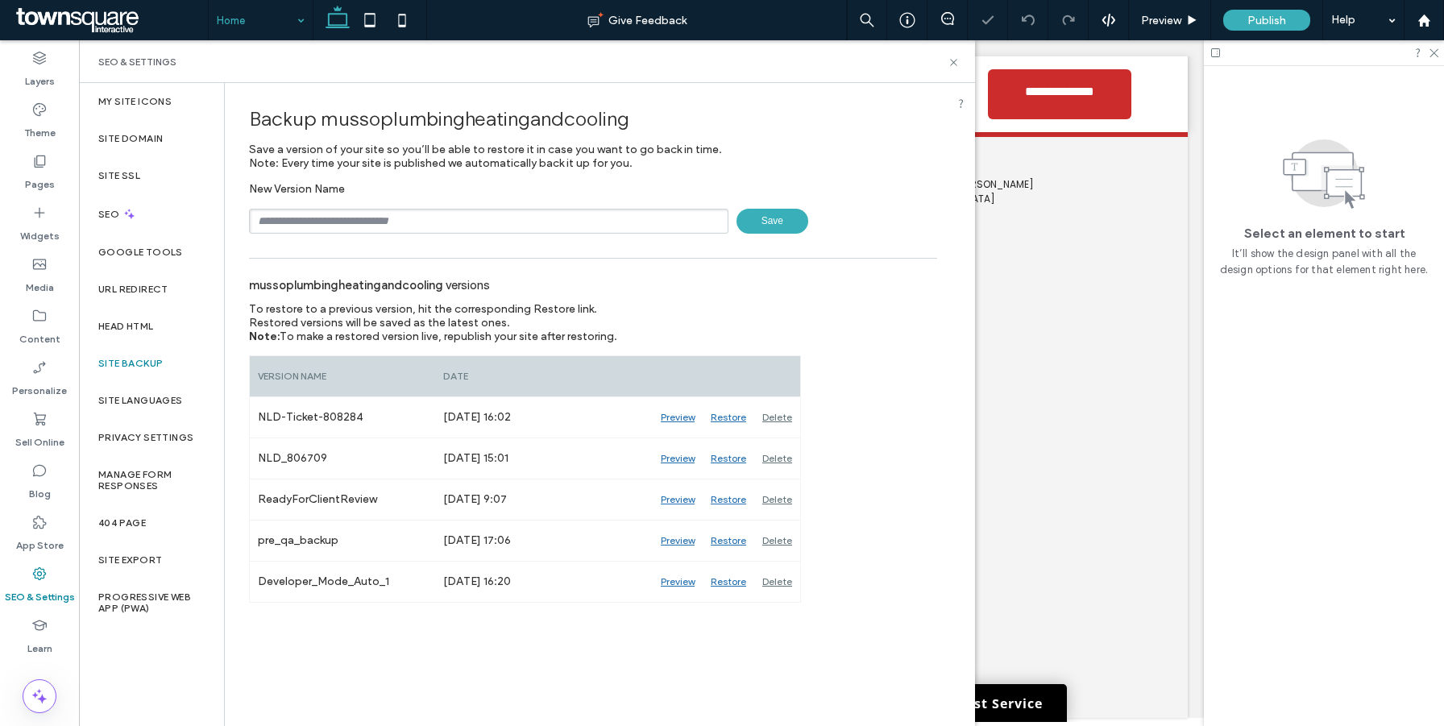
click at [397, 216] on input "text" at bounding box center [489, 221] width 480 height 25
paste input "*******"
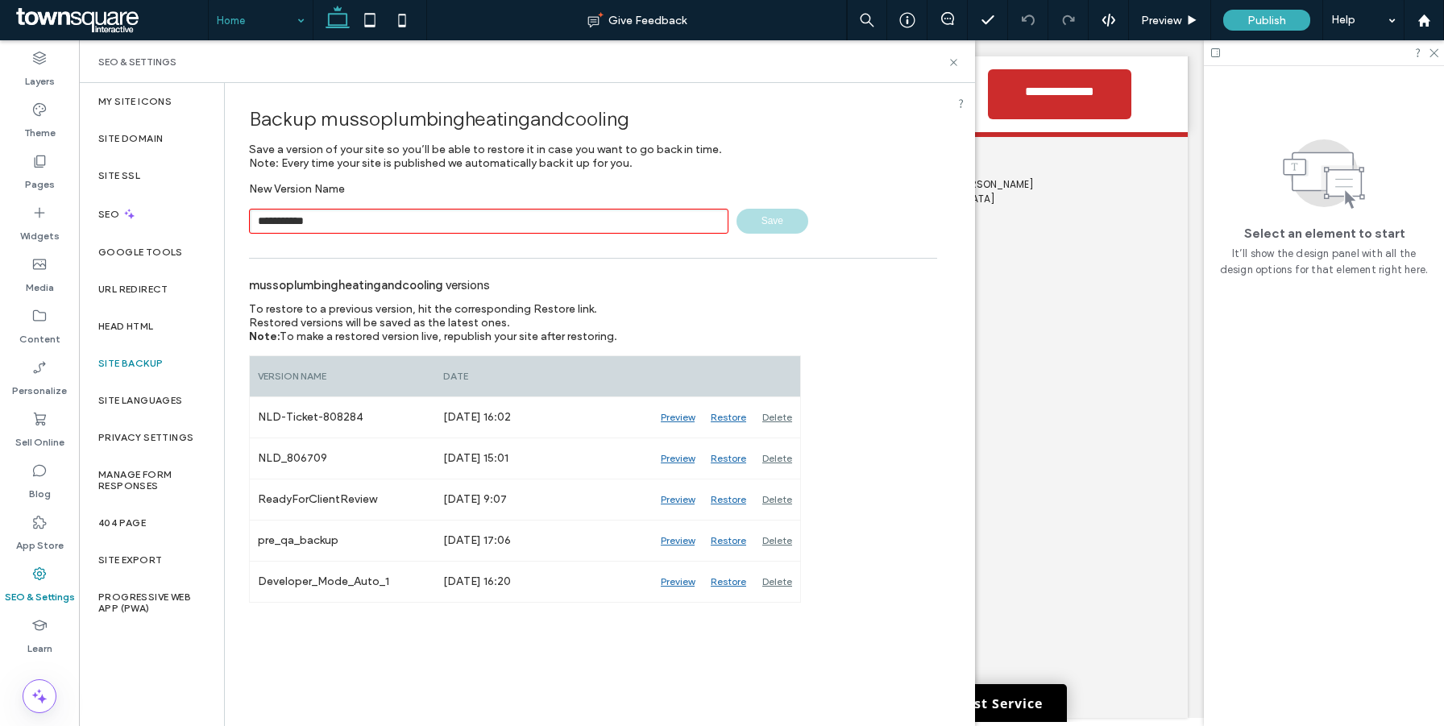
drag, startPoint x: 260, startPoint y: 222, endPoint x: 235, endPoint y: 222, distance: 25.0
click at [235, 222] on div "**********" at bounding box center [593, 343] width 737 height 520
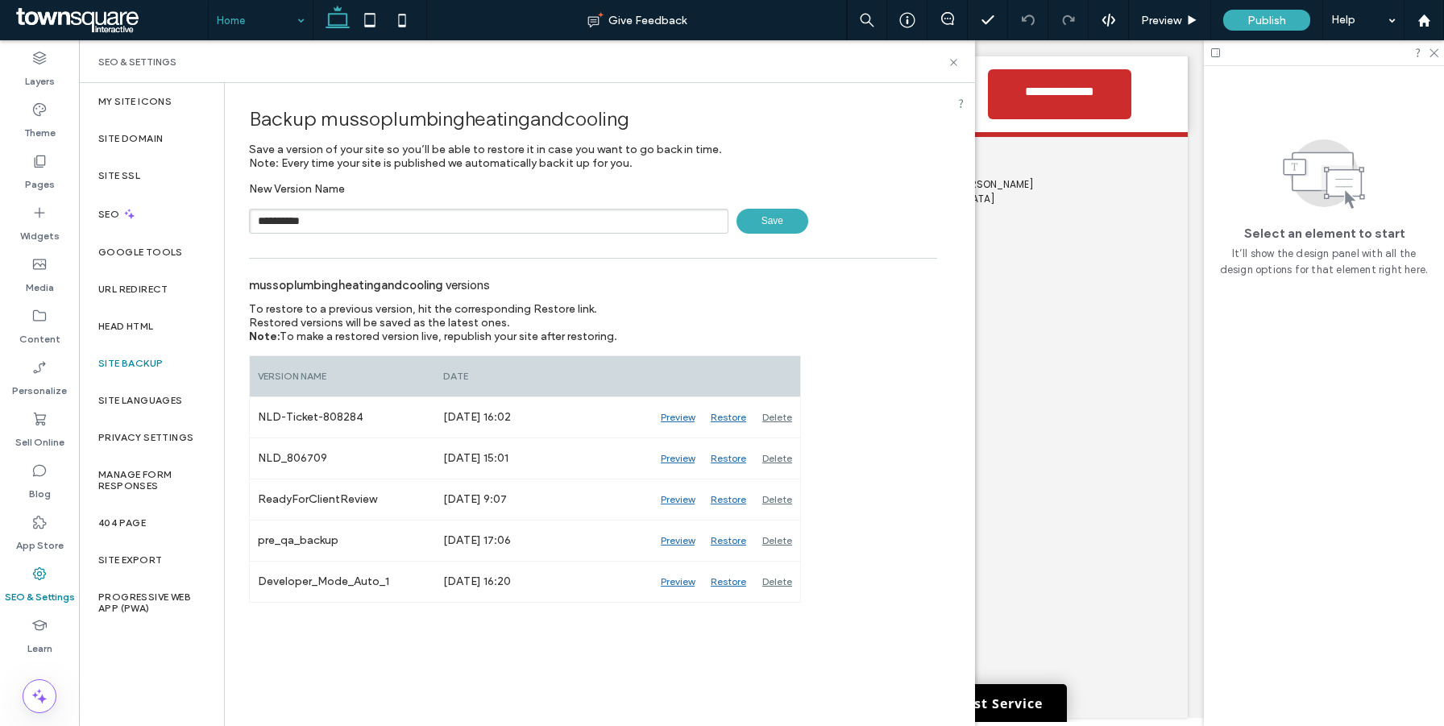
type input "**********"
click at [784, 214] on span "Save" at bounding box center [773, 221] width 72 height 25
click at [958, 64] on icon at bounding box center [954, 62] width 12 height 12
